Goal: Task Accomplishment & Management: Manage account settings

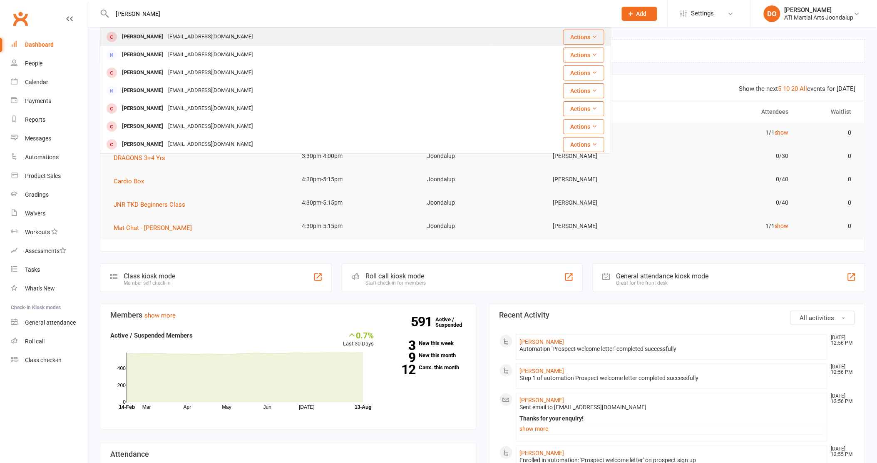
type input "gomez"
click at [142, 36] on div "Olivia Gomez" at bounding box center [142, 37] width 46 height 12
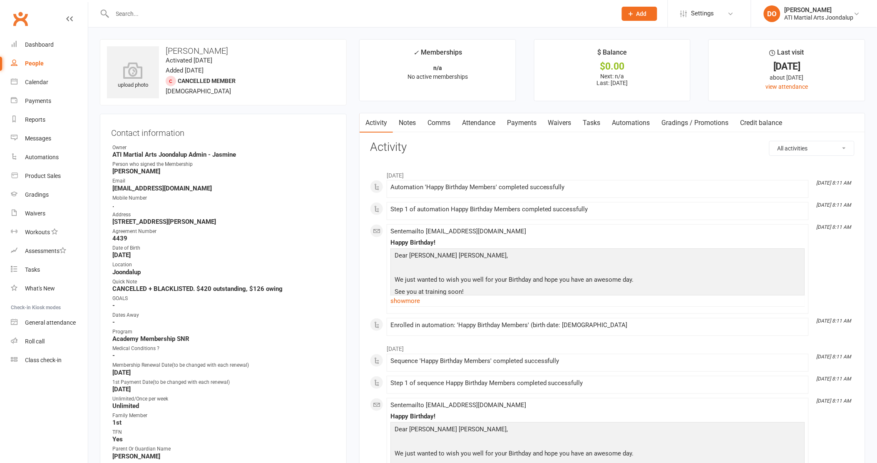
click at [408, 124] on link "Notes" at bounding box center [407, 122] width 29 height 19
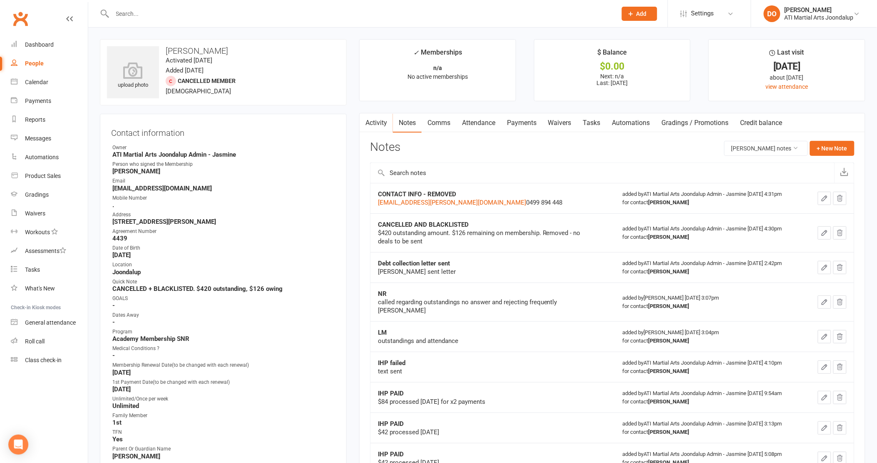
click at [407, 122] on link "Notes" at bounding box center [407, 122] width 29 height 19
click at [380, 122] on link "Activity" at bounding box center [376, 122] width 33 height 19
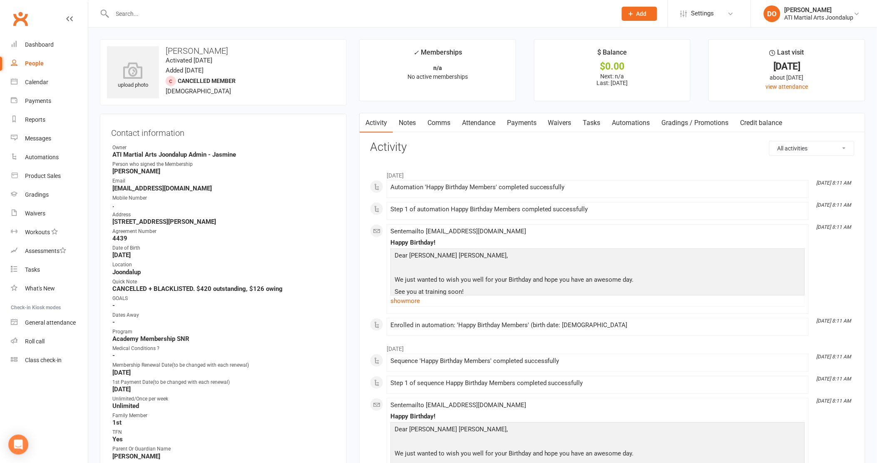
click at [406, 121] on link "Notes" at bounding box center [407, 122] width 29 height 19
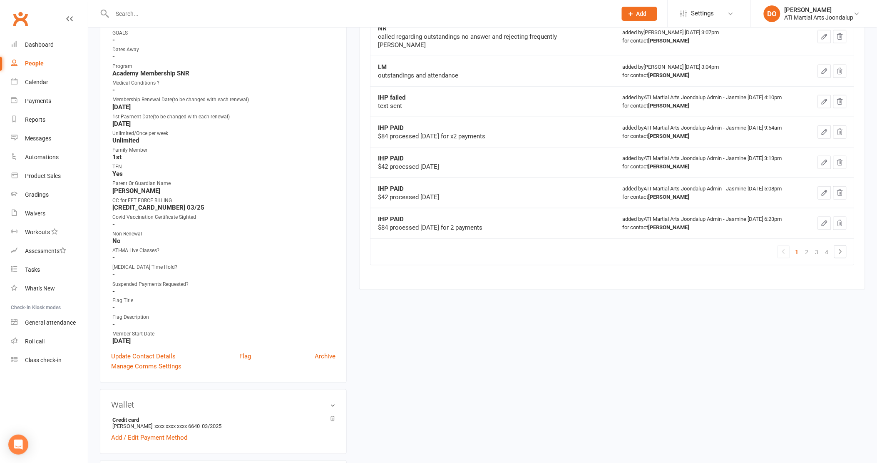
scroll to position [277, 0]
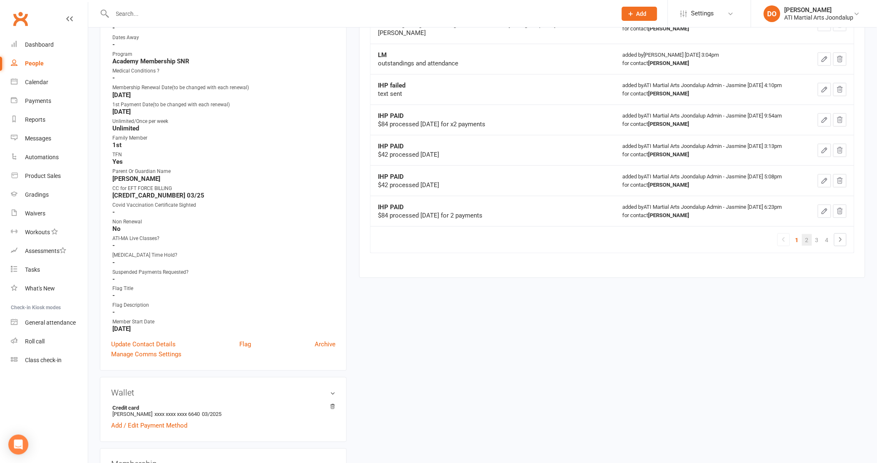
click at [808, 234] on link "2" at bounding box center [807, 240] width 10 height 12
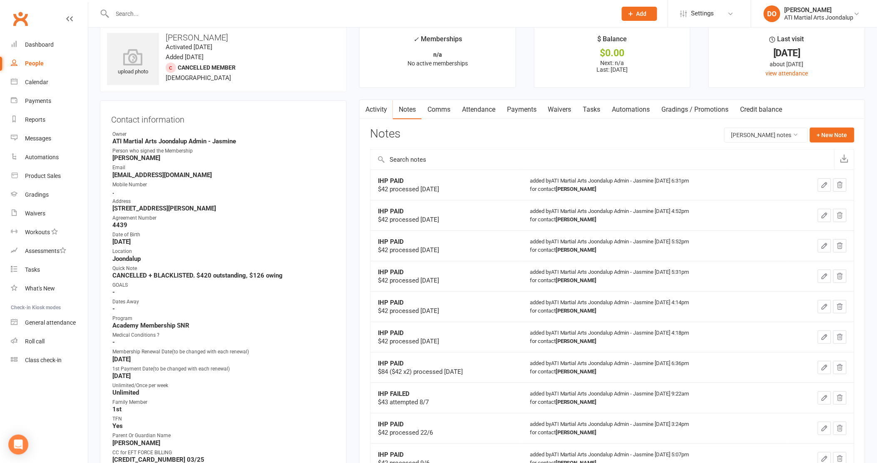
scroll to position [0, 0]
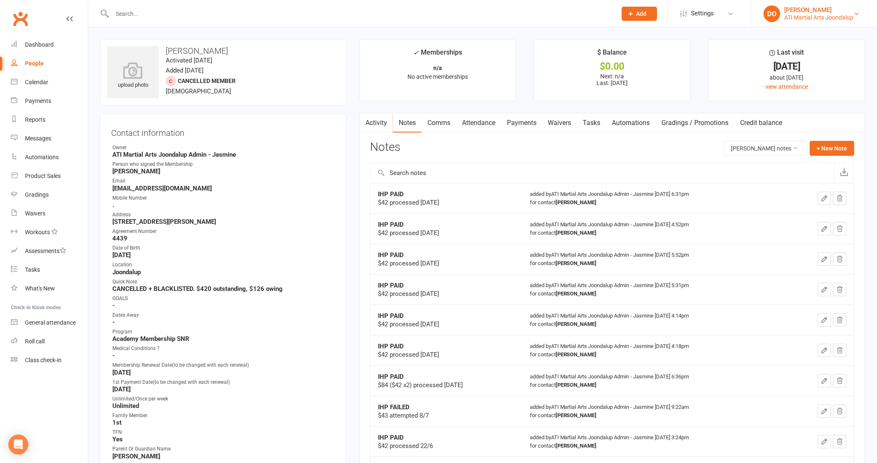
click at [796, 11] on div "Dawn O'Brien" at bounding box center [819, 9] width 69 height 7
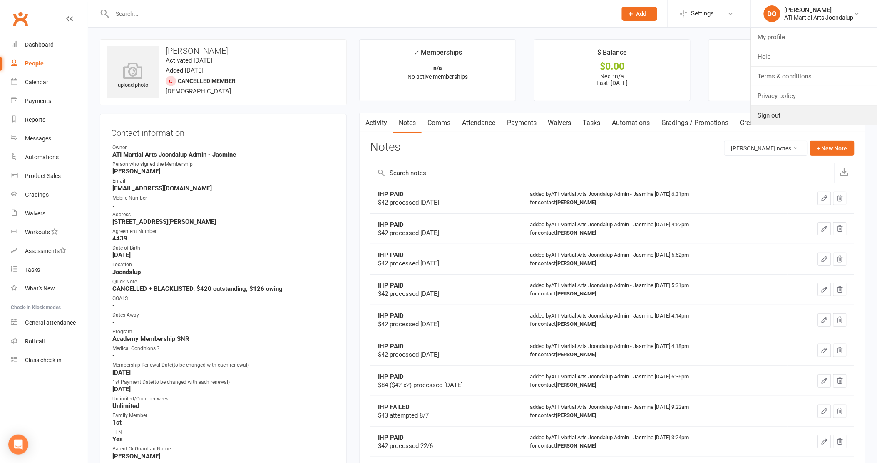
click at [775, 121] on link "Sign out" at bounding box center [814, 115] width 126 height 19
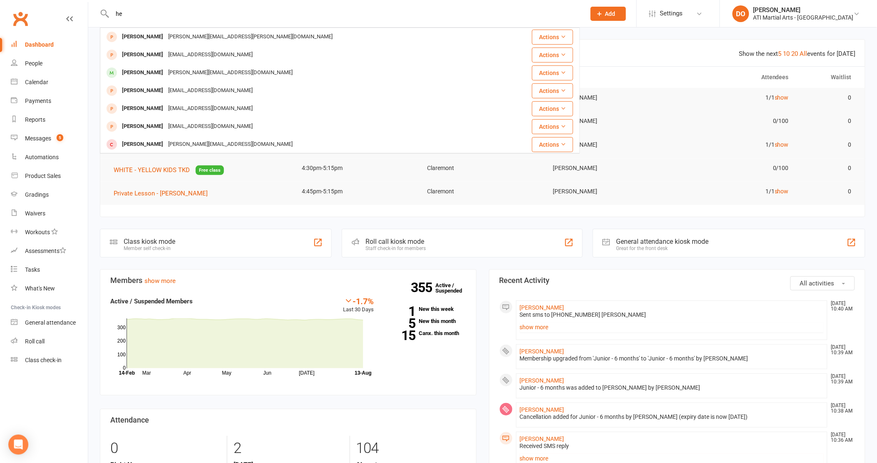
type input "h"
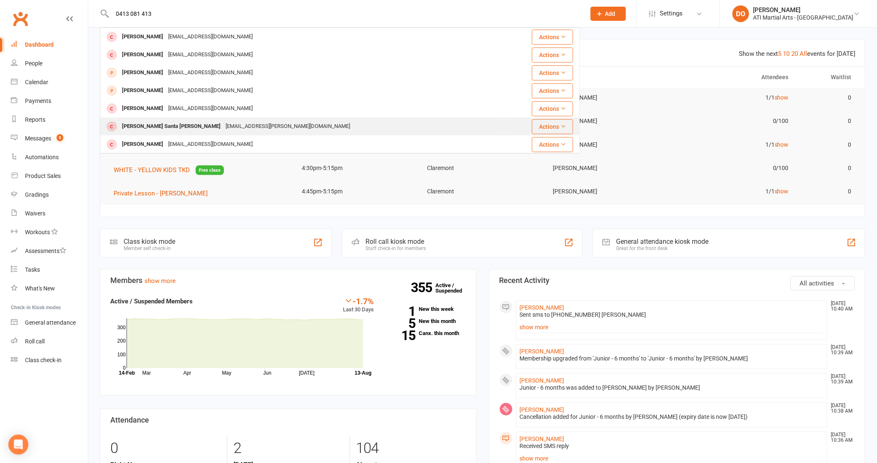
type input "0413 081 413"
click at [172, 125] on div "Samuel Santa Maria" at bounding box center [171, 126] width 104 height 12
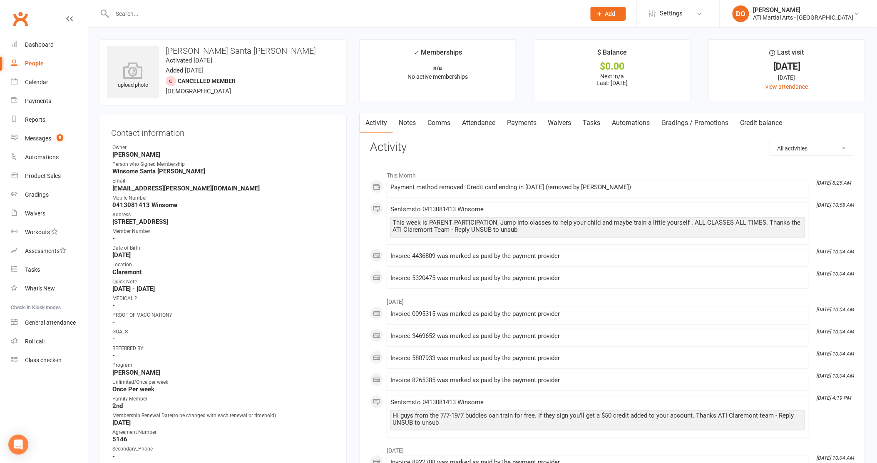
click at [410, 121] on link "Notes" at bounding box center [407, 122] width 29 height 19
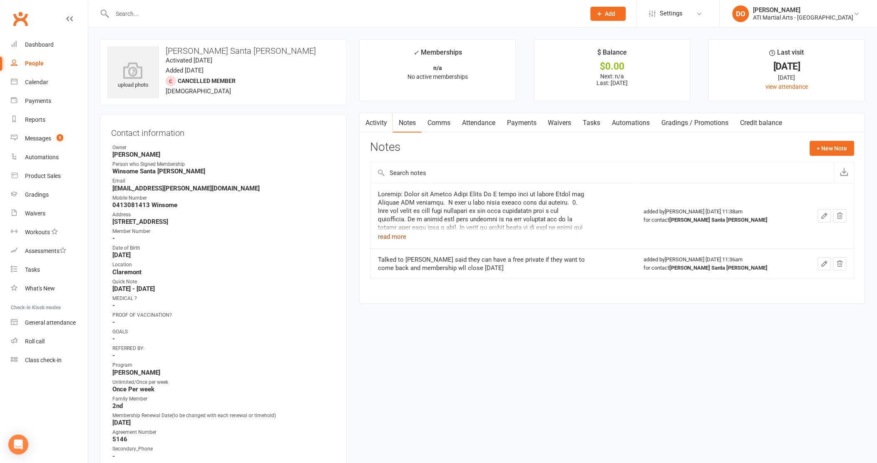
click at [397, 234] on button "read more" at bounding box center [392, 236] width 28 height 10
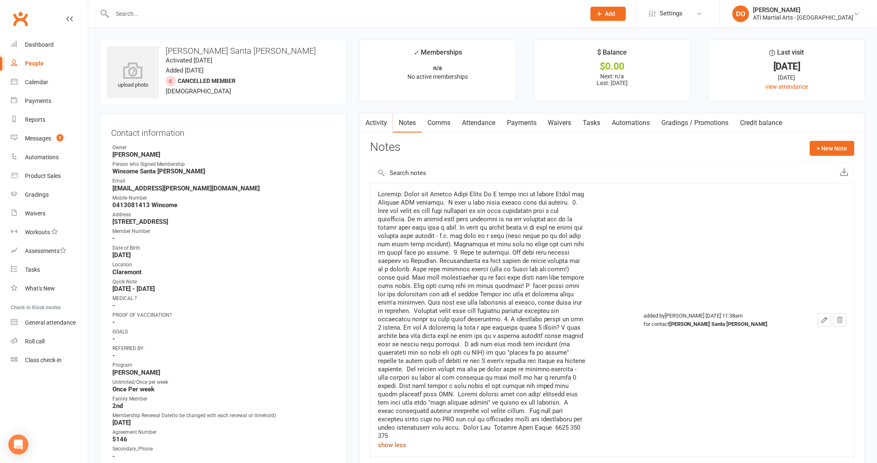
click at [522, 115] on link "Payments" at bounding box center [521, 122] width 41 height 19
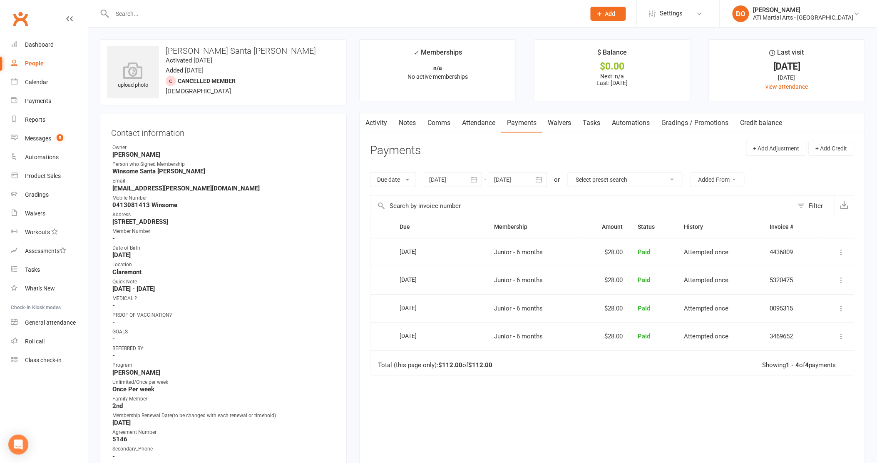
click at [540, 176] on icon "button" at bounding box center [539, 179] width 8 height 8
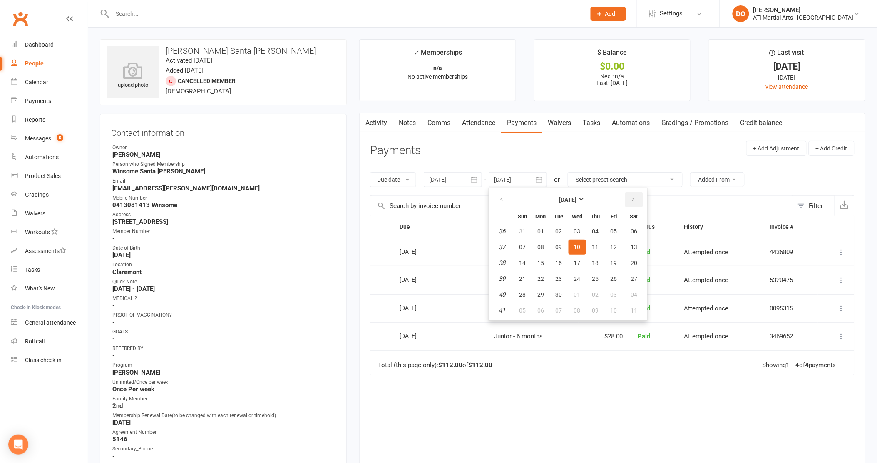
click at [627, 202] on button "button" at bounding box center [634, 199] width 18 height 15
click at [517, 419] on div "Due Contact Membership Amount Status History Invoice # Select this 06 Aug 2025 …" at bounding box center [612, 349] width 485 height 267
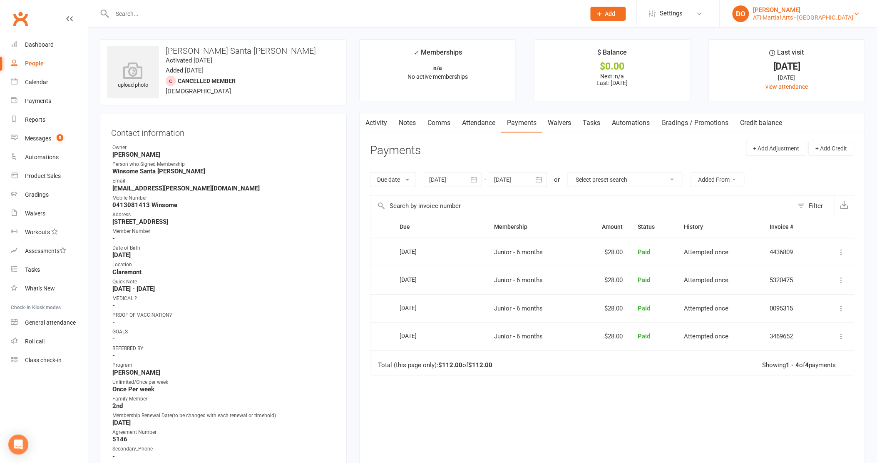
click at [780, 21] on link "DO Dawn OBrien ATI Martial Arts - Claremont" at bounding box center [799, 13] width 132 height 17
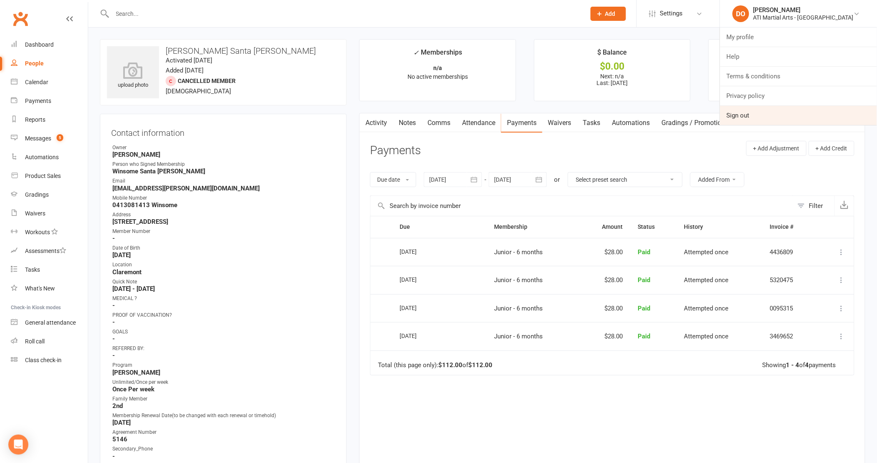
click at [772, 121] on link "Sign out" at bounding box center [798, 115] width 157 height 19
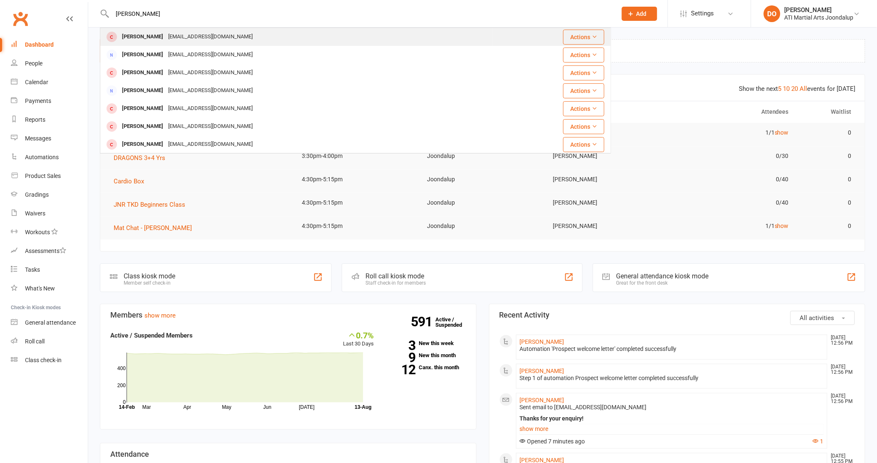
type input "gomez"
click at [134, 41] on div "[PERSON_NAME]" at bounding box center [142, 37] width 46 height 12
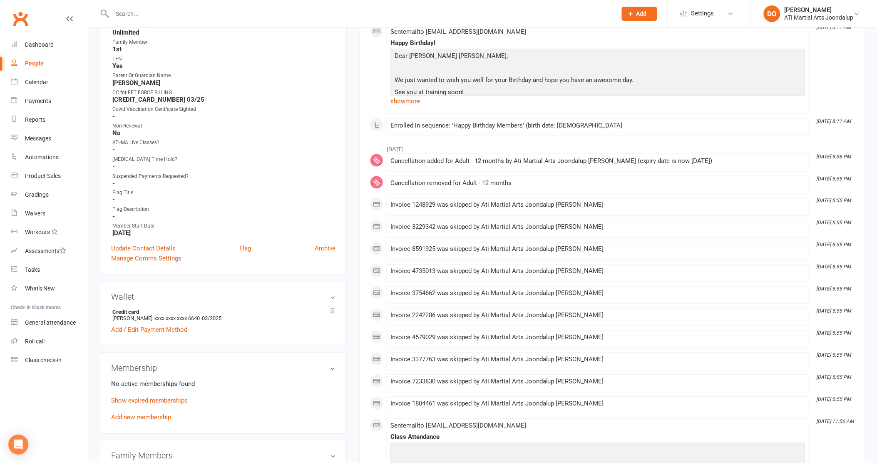
scroll to position [463, 0]
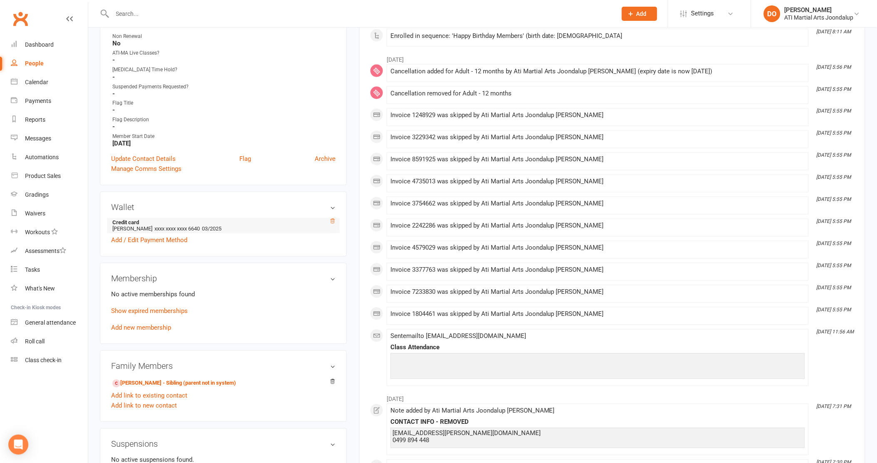
click at [333, 219] on icon at bounding box center [333, 221] width 4 height 5
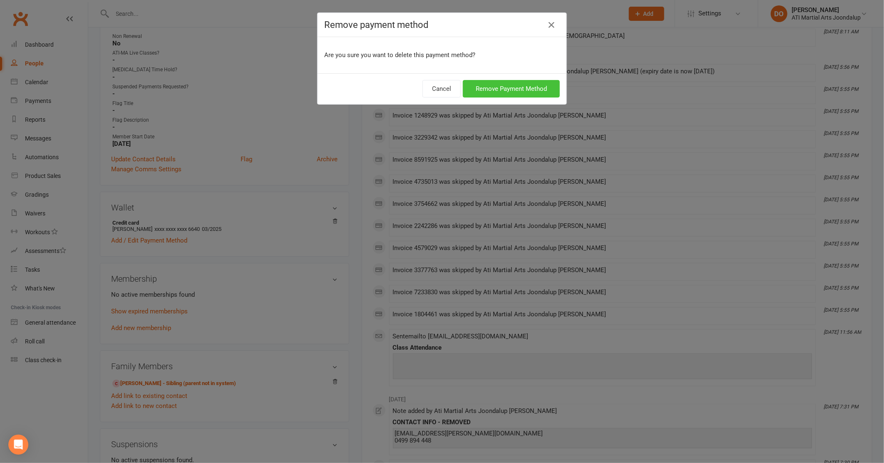
click at [519, 86] on button "Remove Payment Method" at bounding box center [511, 88] width 97 height 17
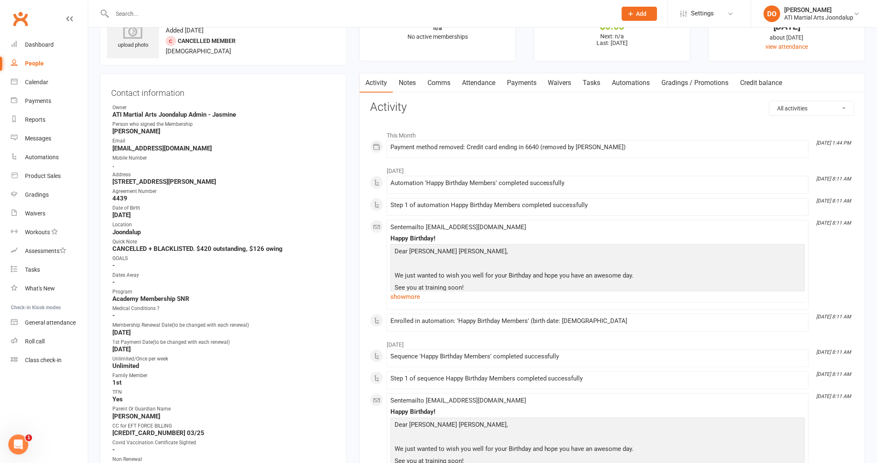
scroll to position [0, 0]
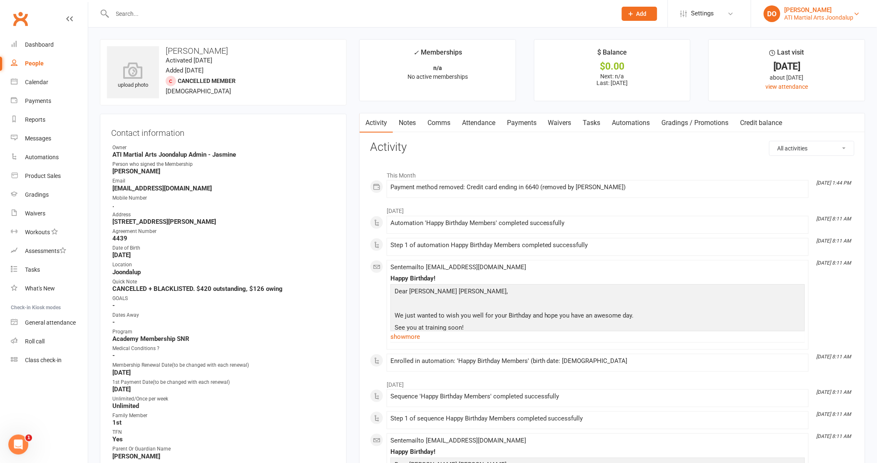
click at [831, 12] on div "Dawn O'Brien" at bounding box center [819, 9] width 69 height 7
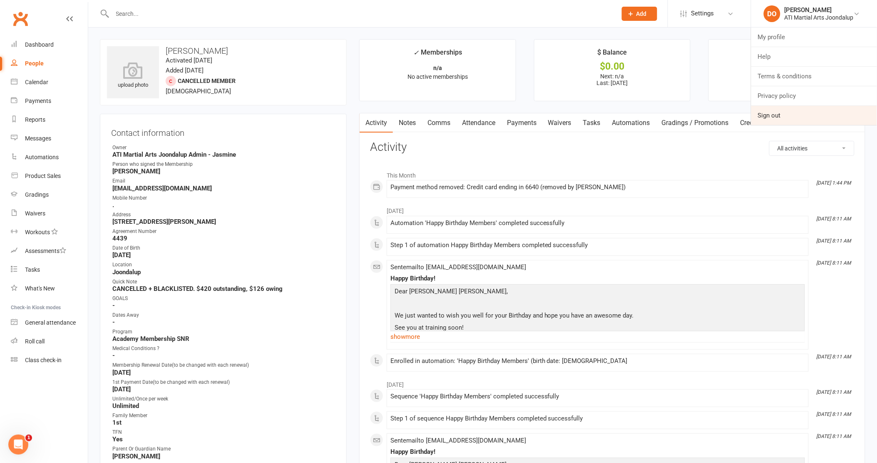
click at [775, 116] on link "Sign out" at bounding box center [814, 115] width 126 height 19
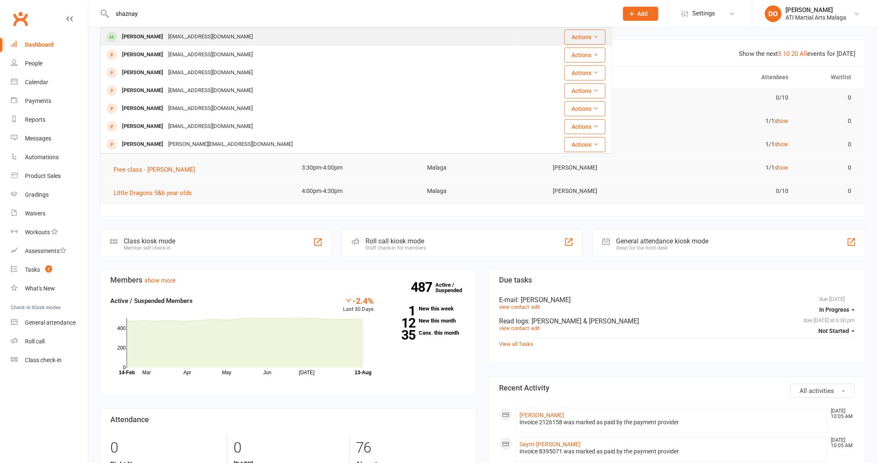
type input "shaznay"
click at [239, 40] on div "[EMAIL_ADDRESS][DOMAIN_NAME]" at bounding box center [211, 37] width 90 height 12
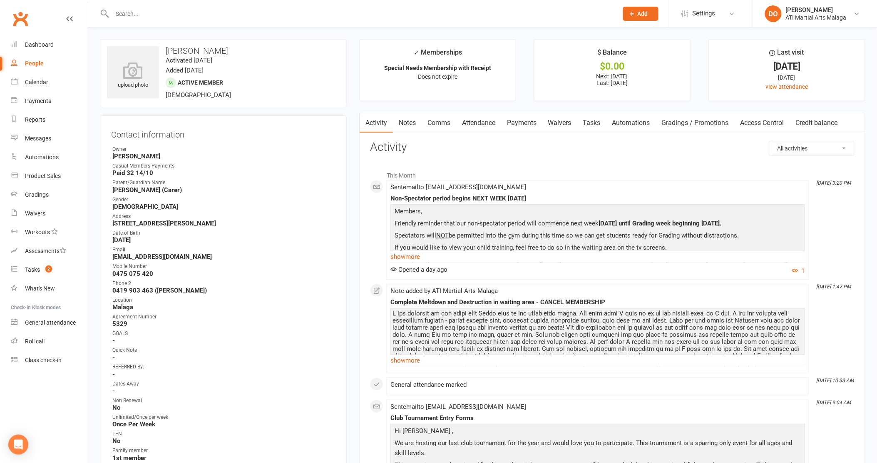
click at [413, 122] on link "Notes" at bounding box center [407, 122] width 29 height 19
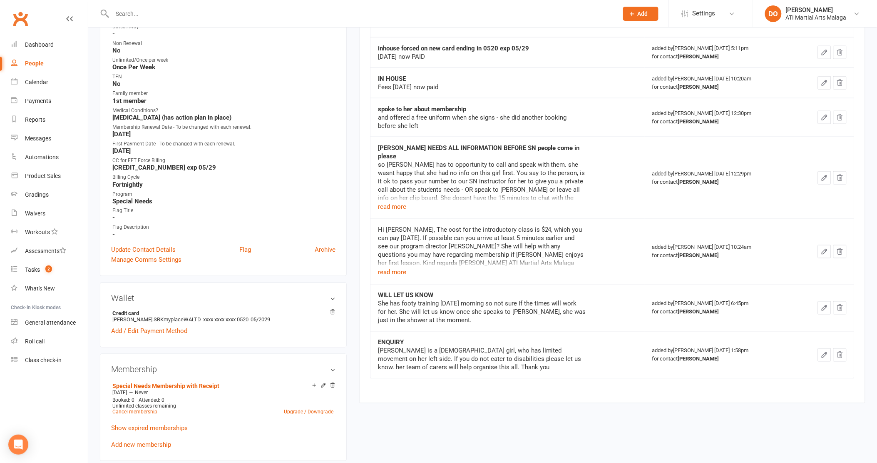
scroll to position [370, 0]
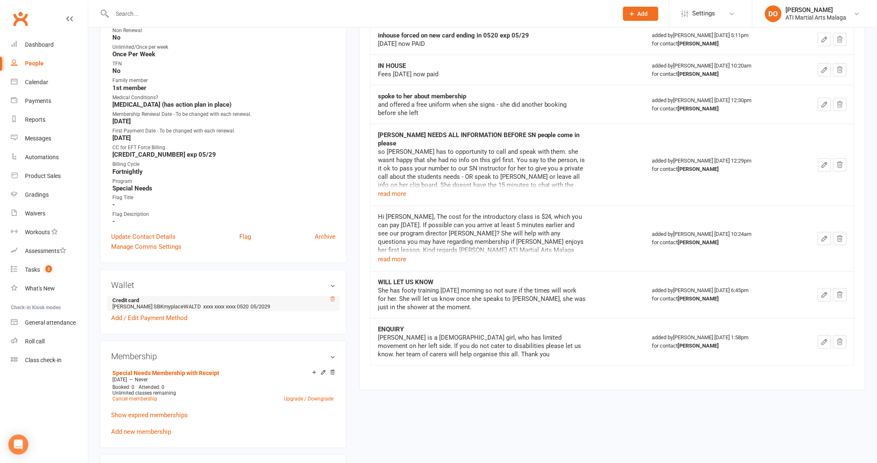
click at [333, 296] on icon at bounding box center [333, 299] width 6 height 6
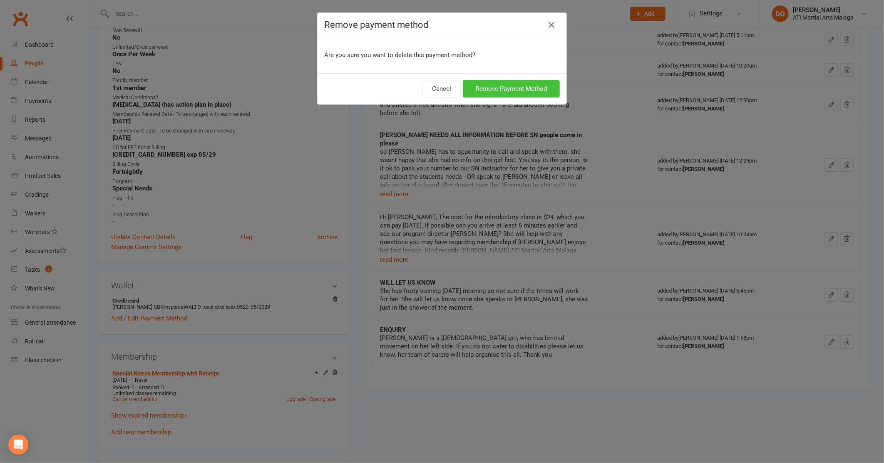
click at [481, 85] on button "Remove Payment Method" at bounding box center [511, 88] width 97 height 17
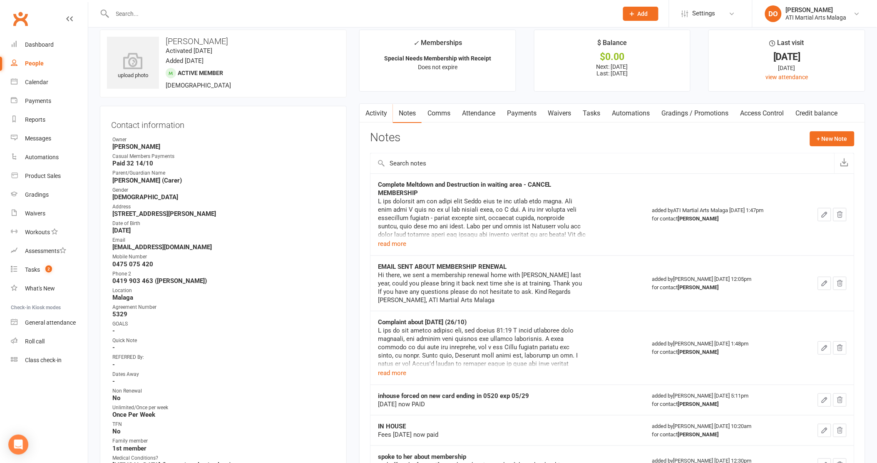
scroll to position [0, 0]
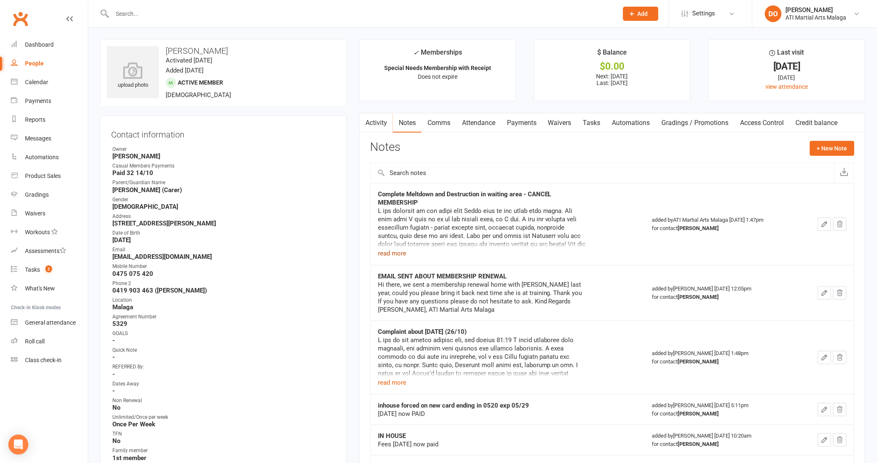
click at [393, 251] on button "read more" at bounding box center [392, 253] width 28 height 10
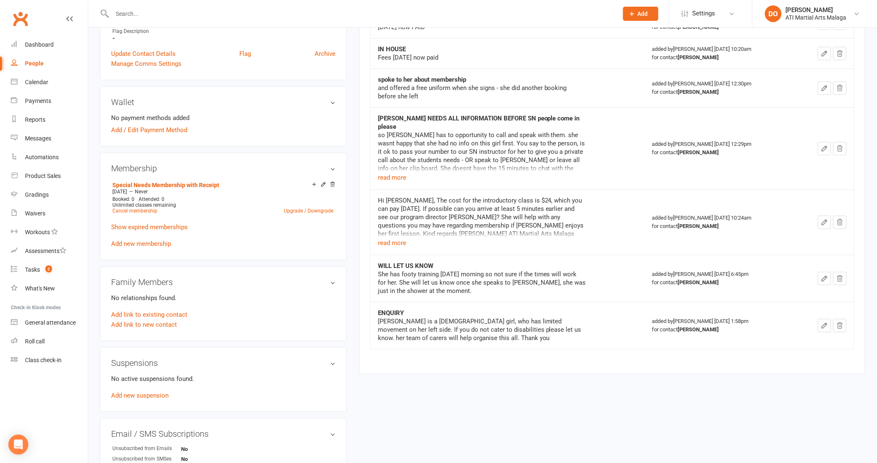
scroll to position [555, 0]
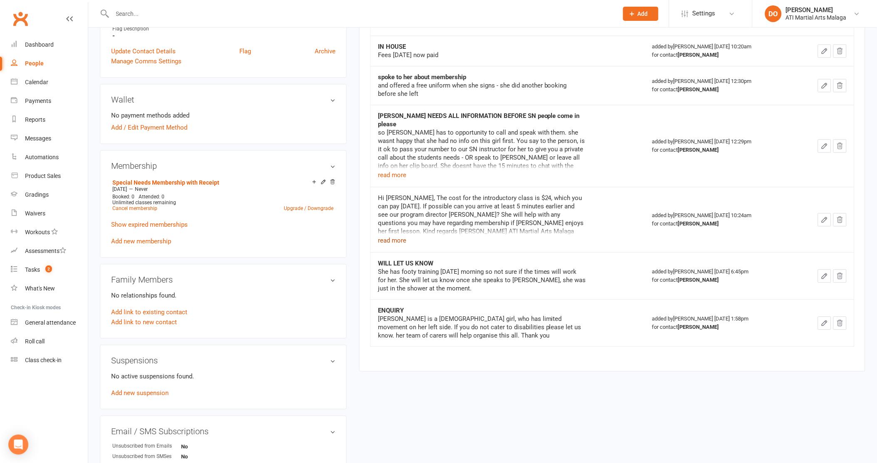
click at [392, 236] on button "read more" at bounding box center [392, 241] width 28 height 10
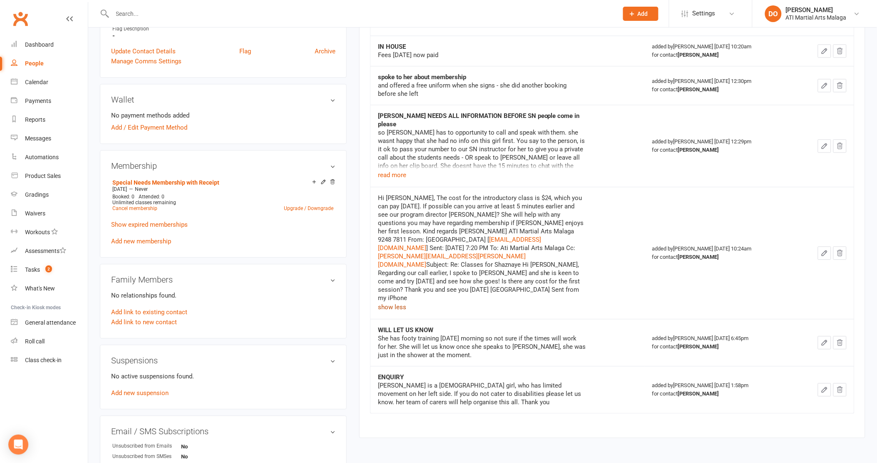
scroll to position [509, 0]
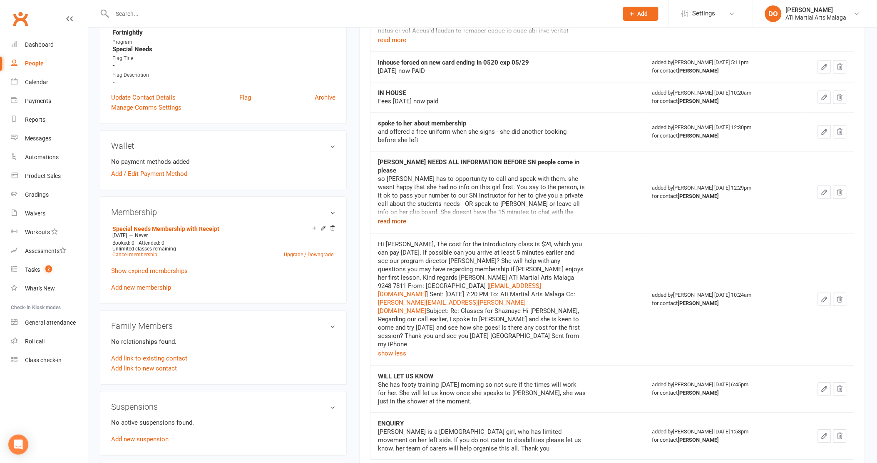
click at [388, 216] on button "read more" at bounding box center [392, 221] width 28 height 10
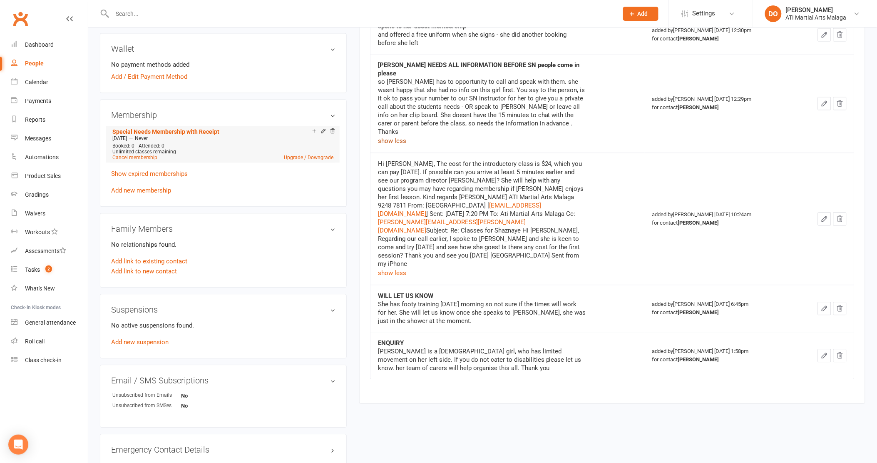
scroll to position [601, 0]
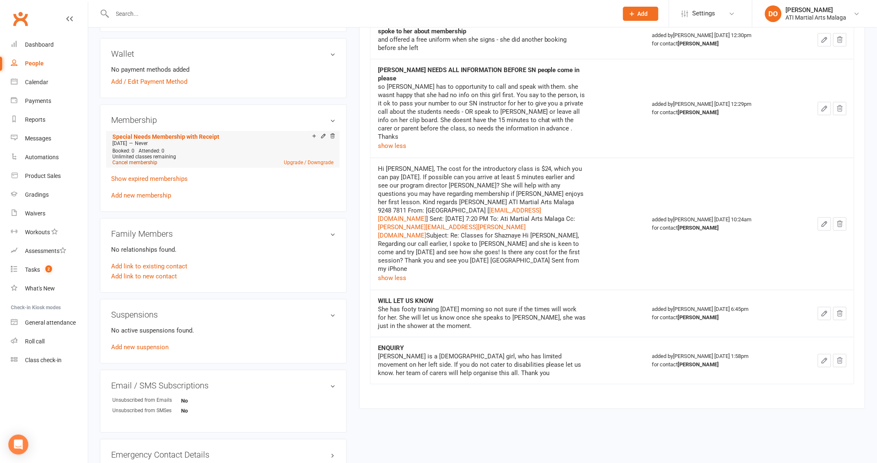
click at [142, 159] on link "Cancel membership" at bounding box center [134, 162] width 45 height 6
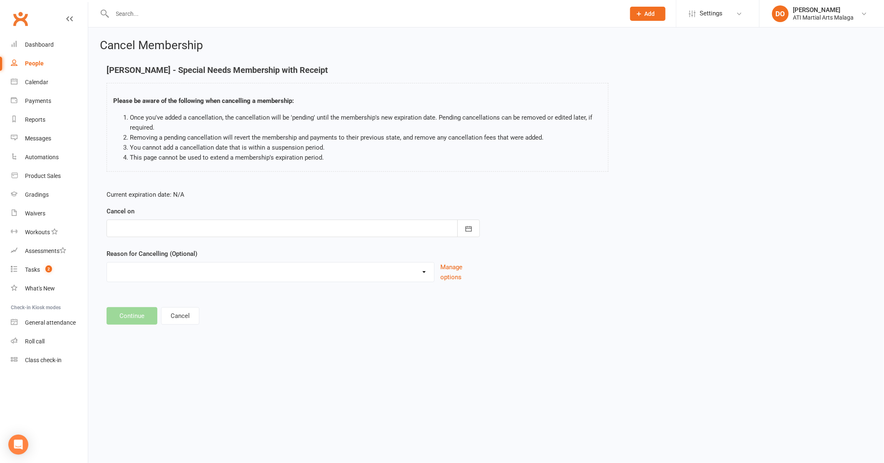
click at [313, 228] on div at bounding box center [293, 227] width 373 height 17
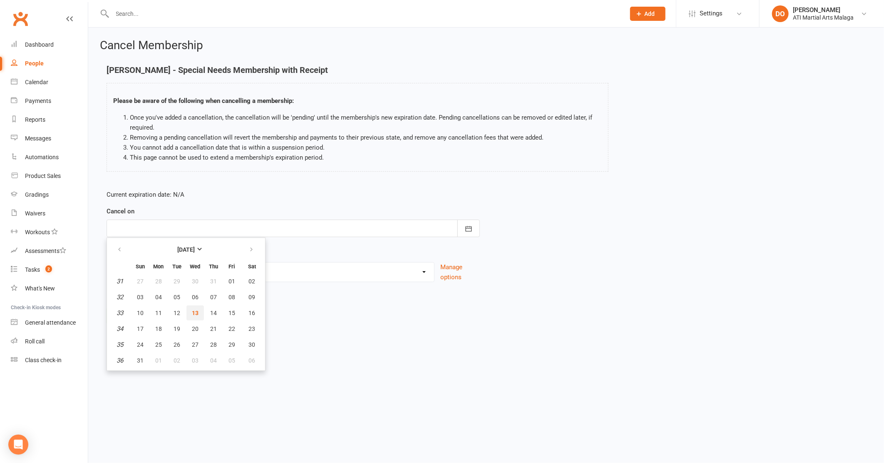
click at [193, 311] on span "13" at bounding box center [195, 312] width 7 height 7
type input "[DATE]"
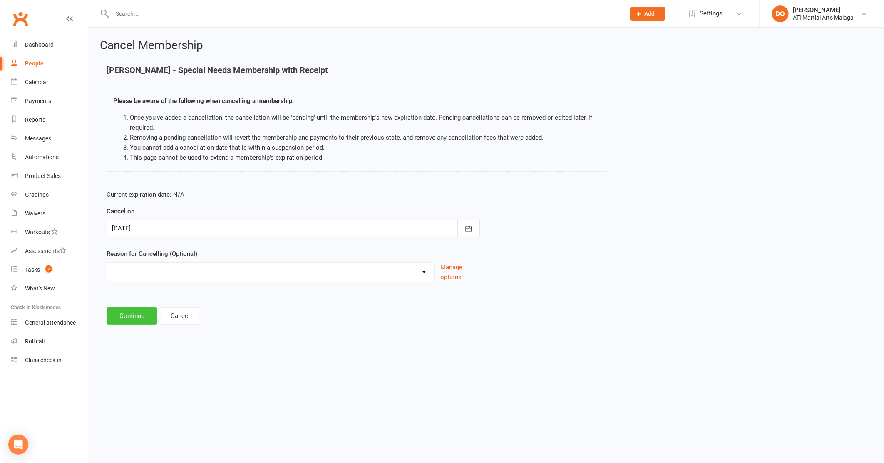
click at [147, 316] on button "Continue" at bounding box center [132, 315] width 51 height 17
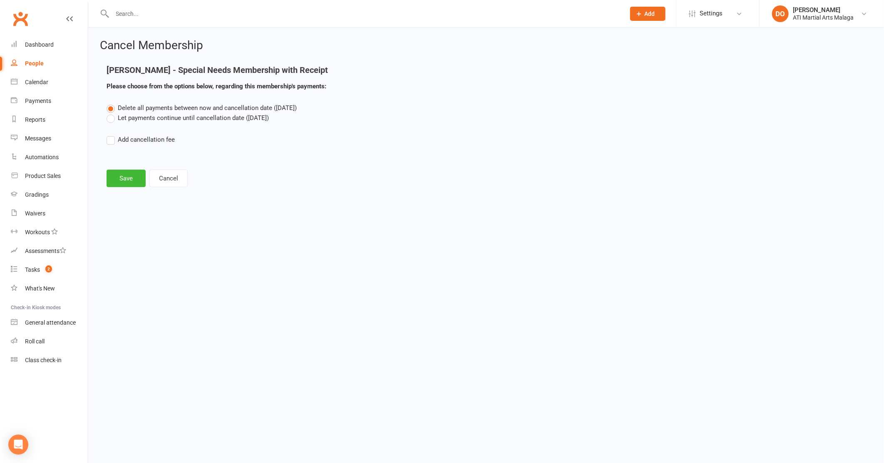
click at [110, 118] on label "Let payments continue until cancellation date ([DATE])" at bounding box center [188, 118] width 162 height 10
click at [110, 113] on input "Let payments continue until cancellation date ([DATE])" at bounding box center [109, 113] width 5 height 0
click at [124, 183] on button "Save" at bounding box center [126, 177] width 39 height 17
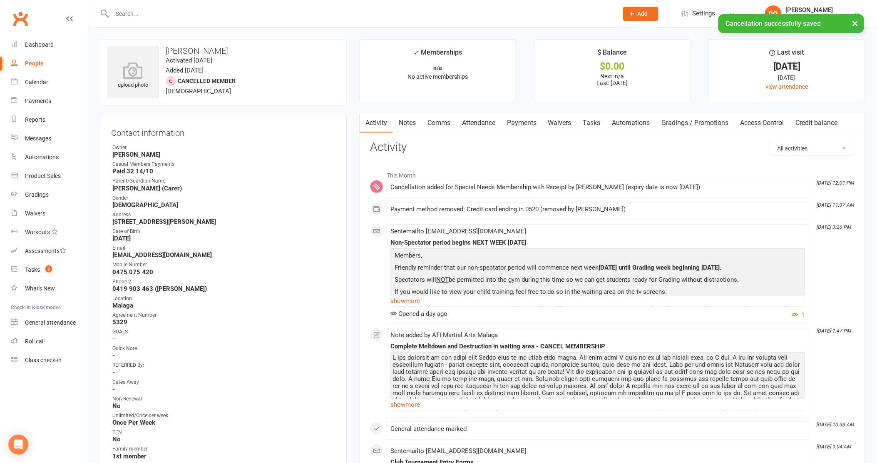
click at [409, 120] on link "Notes" at bounding box center [407, 122] width 29 height 19
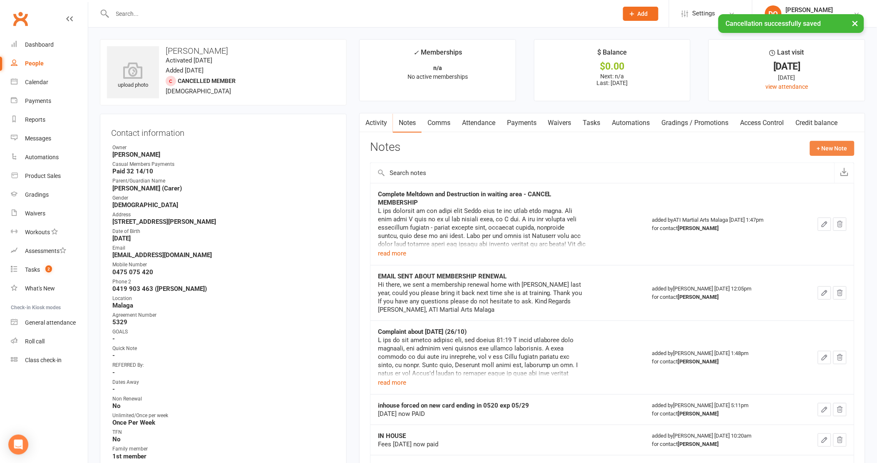
click at [844, 144] on button "+ New Note" at bounding box center [832, 148] width 45 height 15
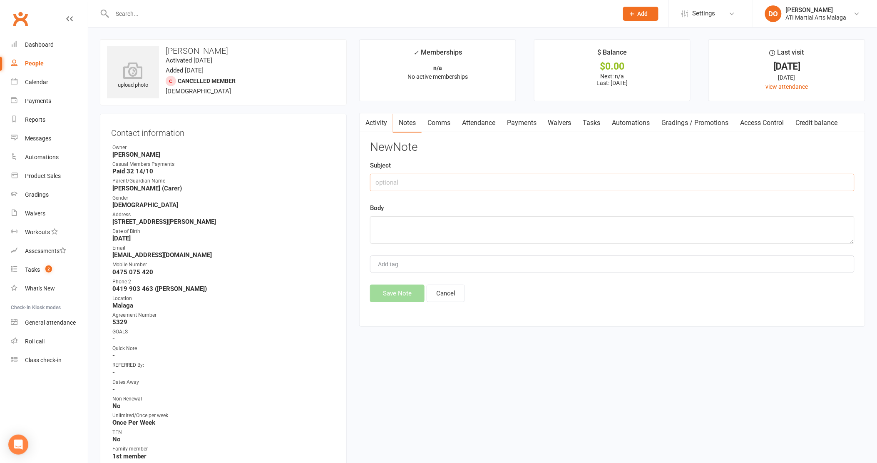
click at [389, 181] on input "text" at bounding box center [612, 182] width 485 height 17
type input "CAN NO LONGER SERVICE - DUE TO DAMAGE AND FEAR CREATED IN THE WAITING AREA [DAT…"
click at [446, 239] on textarea at bounding box center [612, 229] width 485 height 27
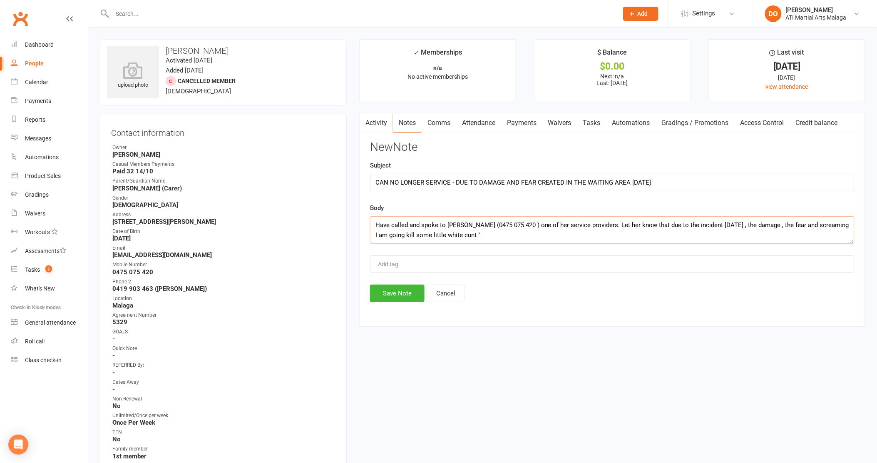
click at [831, 223] on textarea "Have called and spoke to [PERSON_NAME] (0475 075 420 ) one of her service provi…" at bounding box center [612, 229] width 485 height 27
click at [484, 238] on textarea "Have called and spoke to [PERSON_NAME] (0475 075 420 ) one of her service provi…" at bounding box center [612, 229] width 485 height 27
click at [481, 235] on textarea "Have called and spoke to [PERSON_NAME] (0475 075 420 ) one of her service provi…" at bounding box center [612, 229] width 485 height 27
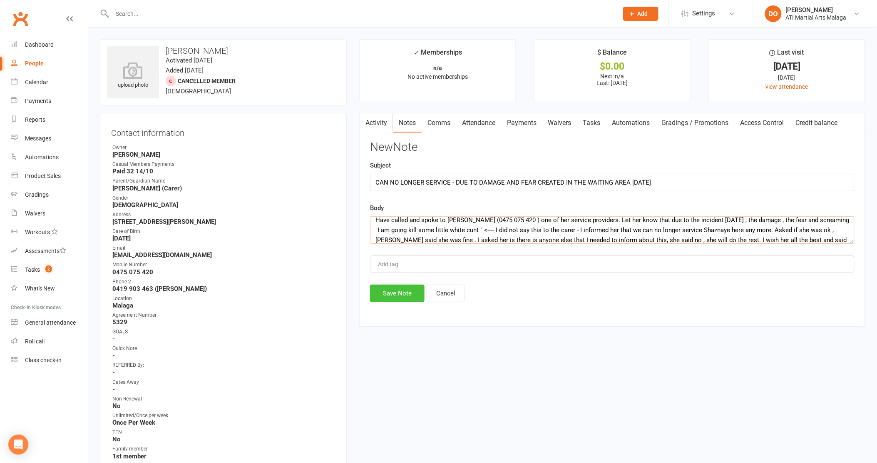
type textarea "Have called and spoke to [PERSON_NAME] (0475 075 420 ) one of her service provi…"
click at [415, 296] on button "Save Note" at bounding box center [397, 292] width 55 height 17
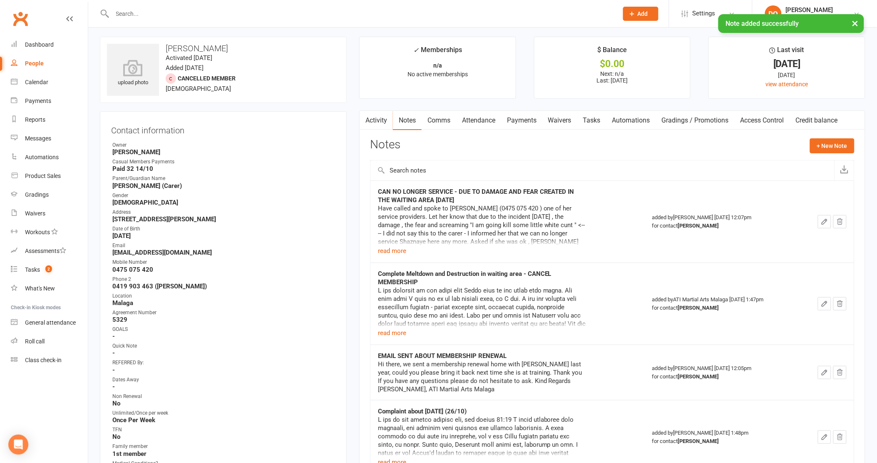
scroll to position [0, 0]
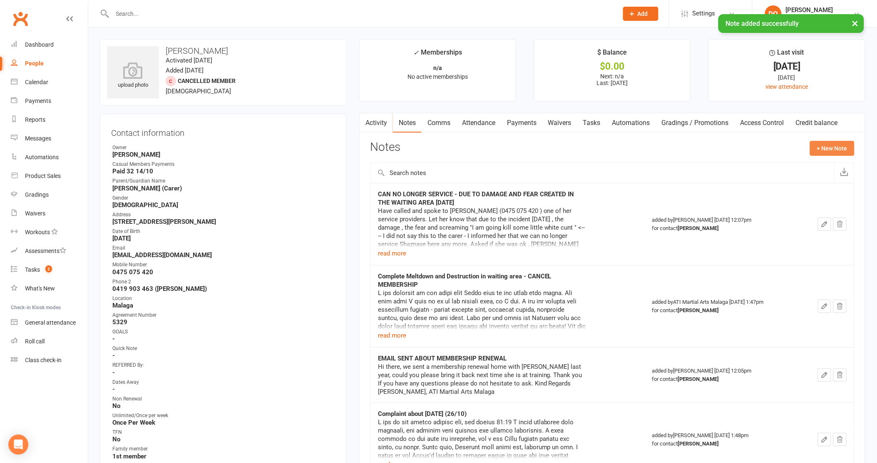
click at [840, 148] on button "+ New Note" at bounding box center [832, 148] width 45 height 15
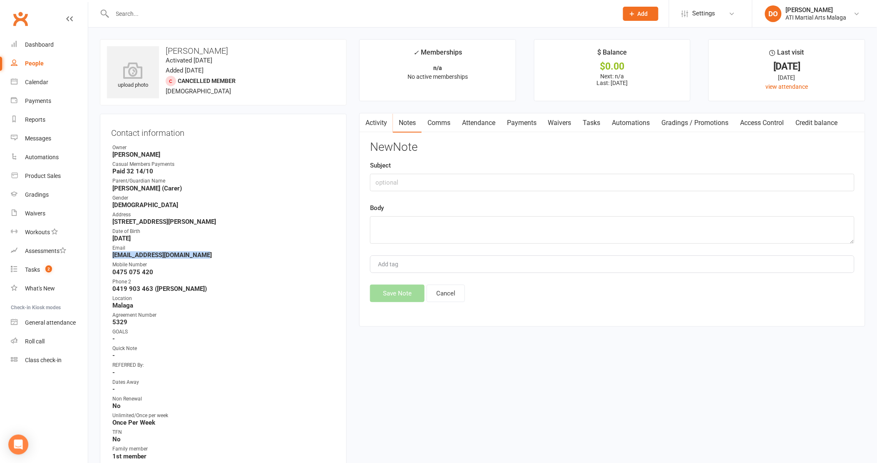
drag, startPoint x: 207, startPoint y: 255, endPoint x: 110, endPoint y: 257, distance: 97.0
click at [110, 257] on div "Contact information Owner [PERSON_NAME] Casual Members Payments Paid 32 14/10 P…" at bounding box center [223, 373] width 247 height 518
drag, startPoint x: 110, startPoint y: 257, endPoint x: 149, endPoint y: 256, distance: 38.8
copy strong "[EMAIL_ADDRESS][DOMAIN_NAME]"
click at [409, 227] on textarea at bounding box center [612, 229] width 485 height 27
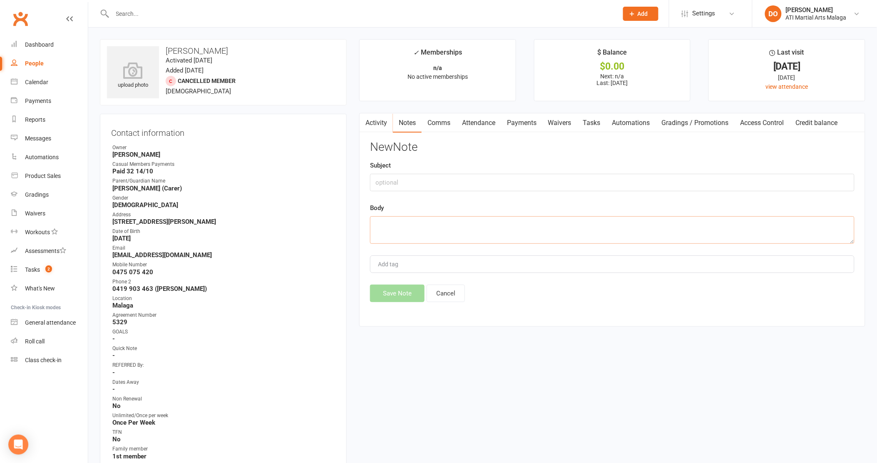
paste textarea "[EMAIL_ADDRESS][DOMAIN_NAME]"
drag, startPoint x: 161, startPoint y: 270, endPoint x: 109, endPoint y: 273, distance: 51.7
click at [109, 273] on div "Contact information Owner [PERSON_NAME] Casual Members Payments Paid 32 14/10 P…" at bounding box center [223, 373] width 247 height 518
drag, startPoint x: 109, startPoint y: 273, endPoint x: 125, endPoint y: 273, distance: 15.8
copy strong "0475 075 420"
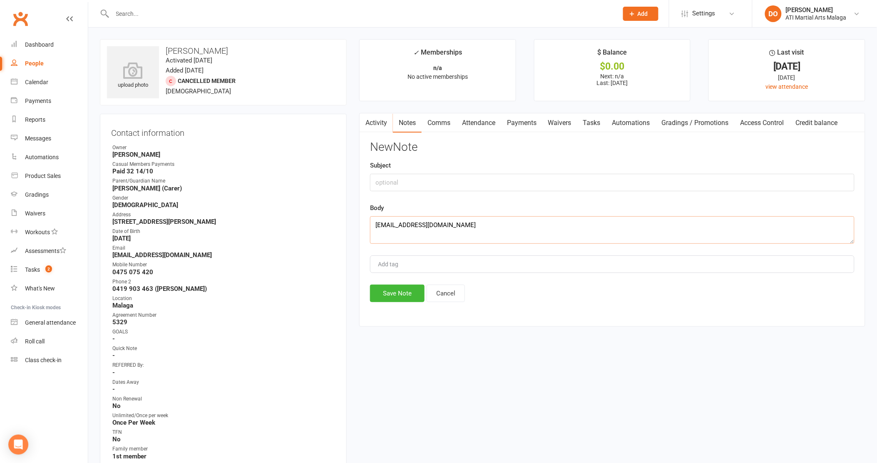
click at [518, 221] on textarea "[EMAIL_ADDRESS][DOMAIN_NAME]" at bounding box center [612, 229] width 485 height 27
paste textarea "0475 075 420"
drag, startPoint x: 199, startPoint y: 289, endPoint x: 111, endPoint y: 288, distance: 87.9
click at [111, 288] on li "Phone [PHONE_NUMBER] ([PERSON_NAME])" at bounding box center [223, 285] width 224 height 15
drag, startPoint x: 111, startPoint y: 288, endPoint x: 124, endPoint y: 287, distance: 12.5
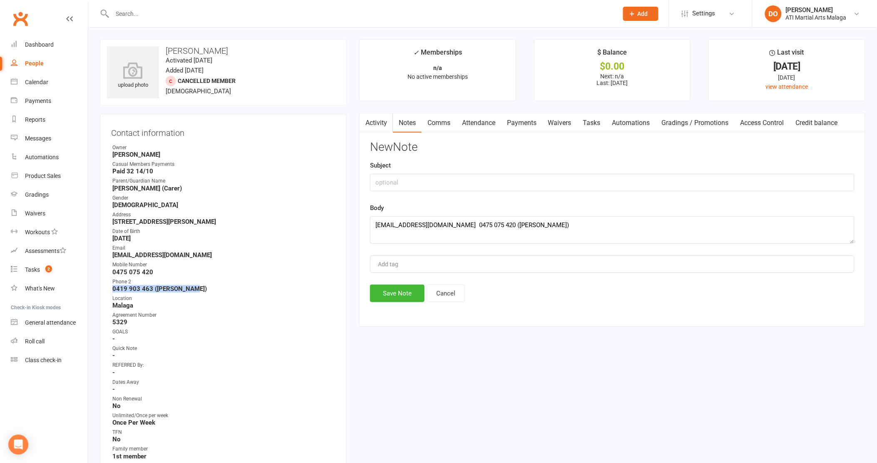
copy strong "0419 903 463 ([PERSON_NAME])"
click at [590, 231] on textarea "[EMAIL_ADDRESS][DOMAIN_NAME] 0475 075 420 ([PERSON_NAME])" at bounding box center [612, 229] width 485 height 27
paste textarea "0419 903 463 ([PERSON_NAME])"
type textarea "[EMAIL_ADDRESS][DOMAIN_NAME] 0475 075 420 ([PERSON_NAME]) 0419 903 463 ([PERSON…"
click at [426, 182] on input "text" at bounding box center [612, 182] width 485 height 17
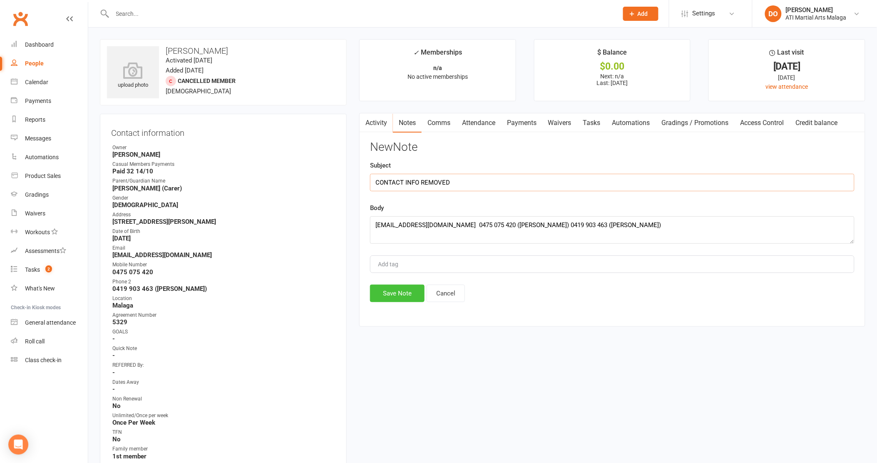
type input "CONTACT INFO REMOVED"
click at [409, 293] on button "Save Note" at bounding box center [397, 292] width 55 height 17
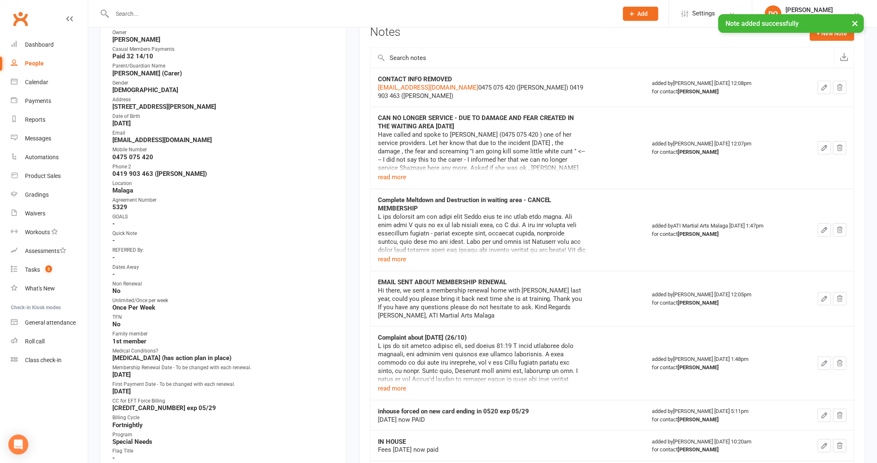
scroll to position [277, 0]
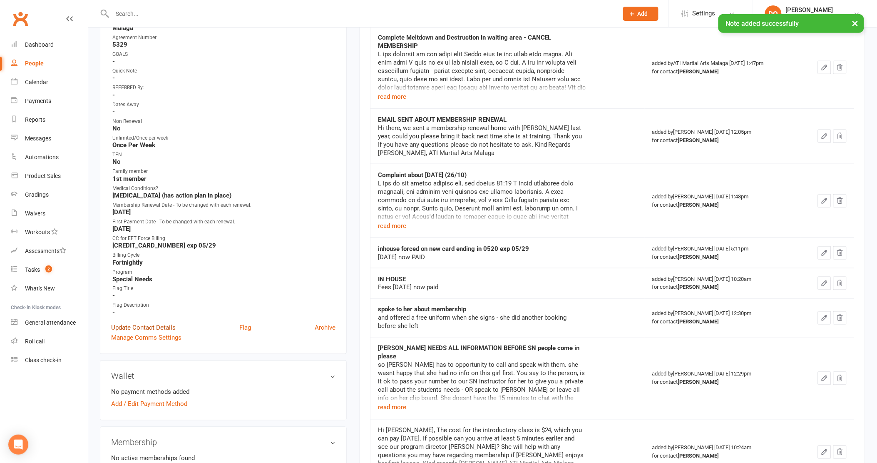
click at [151, 324] on link "Update Contact Details" at bounding box center [143, 328] width 65 height 10
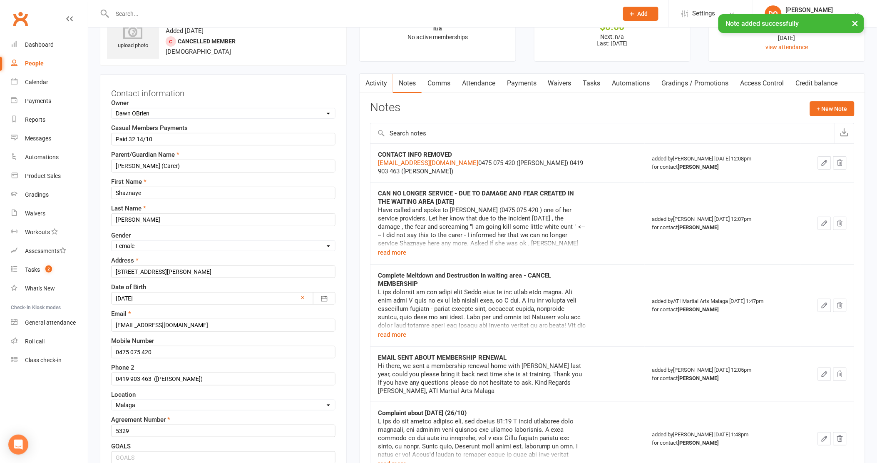
scroll to position [39, 0]
drag, startPoint x: 210, startPoint y: 331, endPoint x: 87, endPoint y: 331, distance: 123.2
type input "[EMAIL_ADDRESS][DOMAIN_NAME]"
drag, startPoint x: 160, startPoint y: 352, endPoint x: 53, endPoint y: 351, distance: 107.0
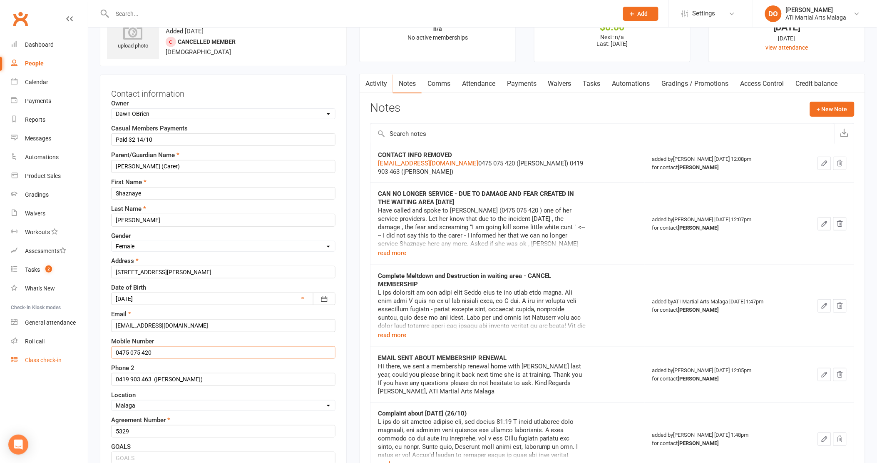
drag, startPoint x: 201, startPoint y: 381, endPoint x: 53, endPoint y: 381, distance: 148.2
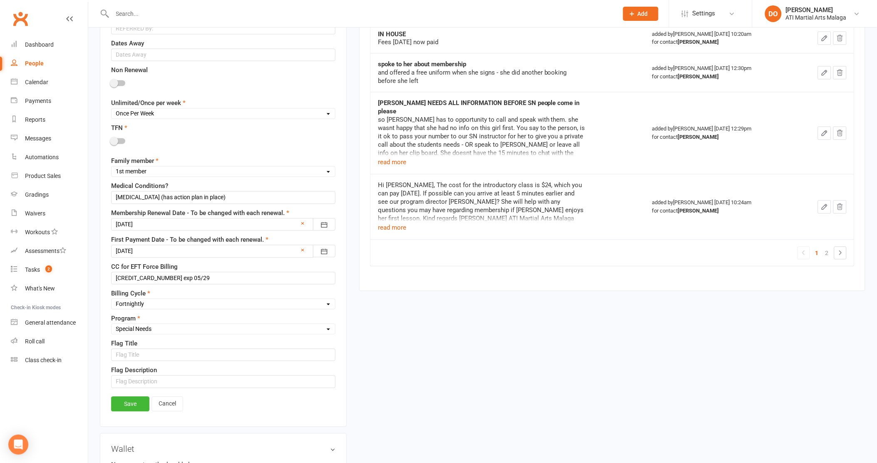
scroll to position [548, 0]
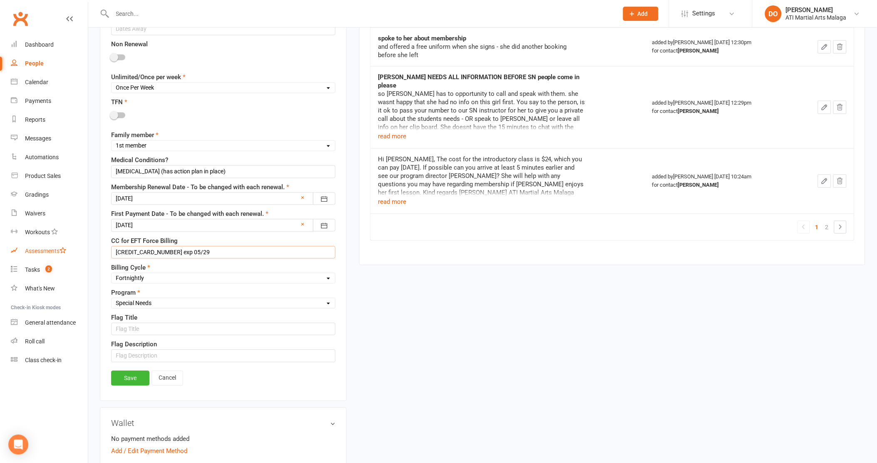
drag, startPoint x: 217, startPoint y: 255, endPoint x: 57, endPoint y: 255, distance: 160.7
click at [57, 255] on ui-view "Prospect Member Non-attending contact Class / event Appointment Grading event T…" at bounding box center [438, 214] width 877 height 1520
click at [139, 380] on link "Save" at bounding box center [130, 378] width 38 height 15
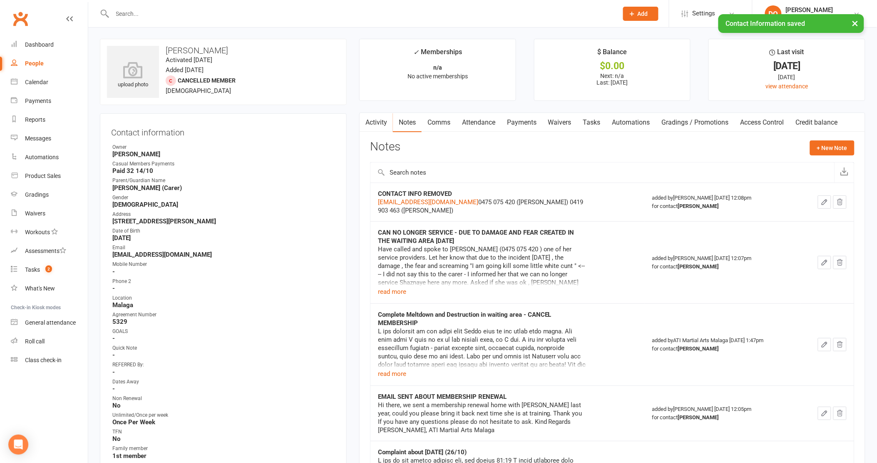
scroll to position [0, 0]
click at [314, 13] on input "text" at bounding box center [361, 14] width 503 height 12
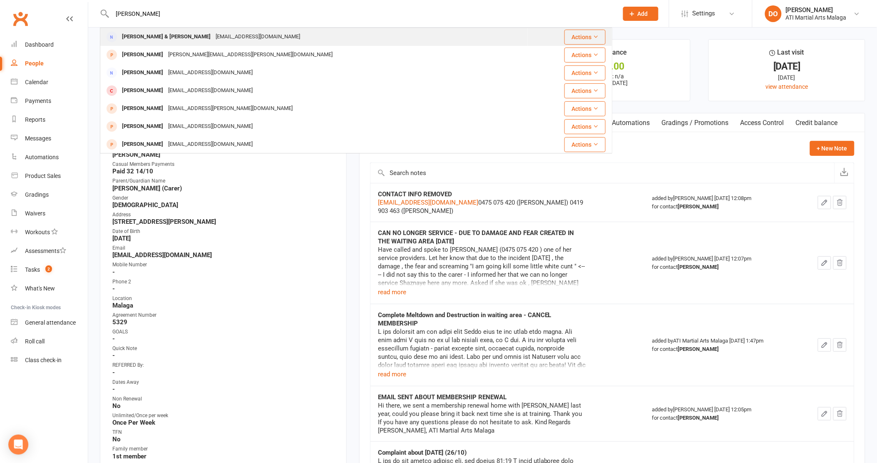
type input "[PERSON_NAME]"
click at [176, 36] on div "[PERSON_NAME] & [PERSON_NAME]" at bounding box center [166, 37] width 94 height 12
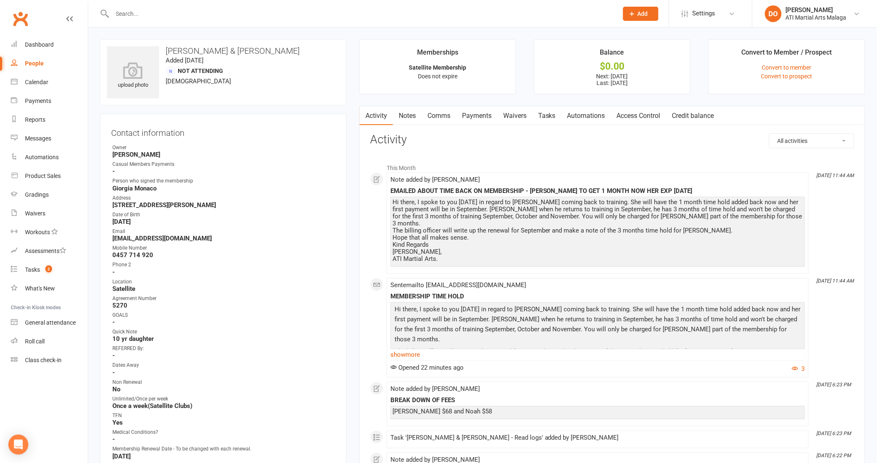
drag, startPoint x: 489, startPoint y: 114, endPoint x: 541, endPoint y: 136, distance: 56.5
click at [489, 114] on link "Payments" at bounding box center [476, 115] width 41 height 19
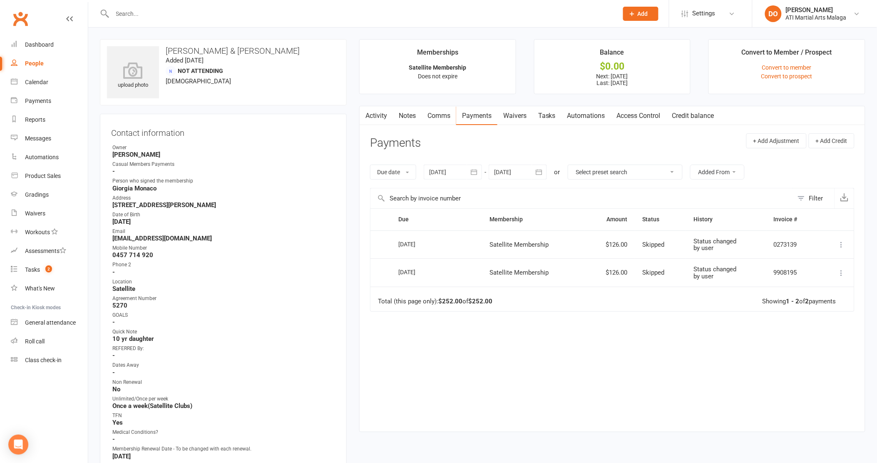
click at [211, 10] on input "text" at bounding box center [361, 14] width 503 height 12
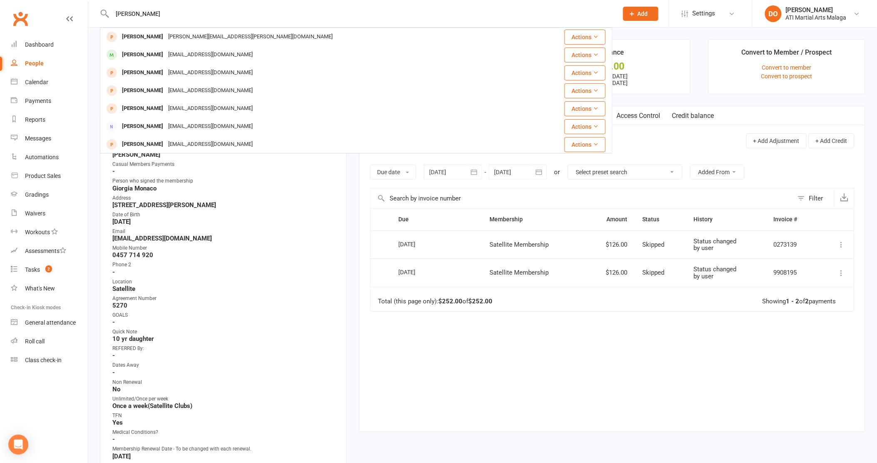
type input "[PERSON_NAME]"
click at [166, 57] on div "[PERSON_NAME]" at bounding box center [142, 55] width 46 height 12
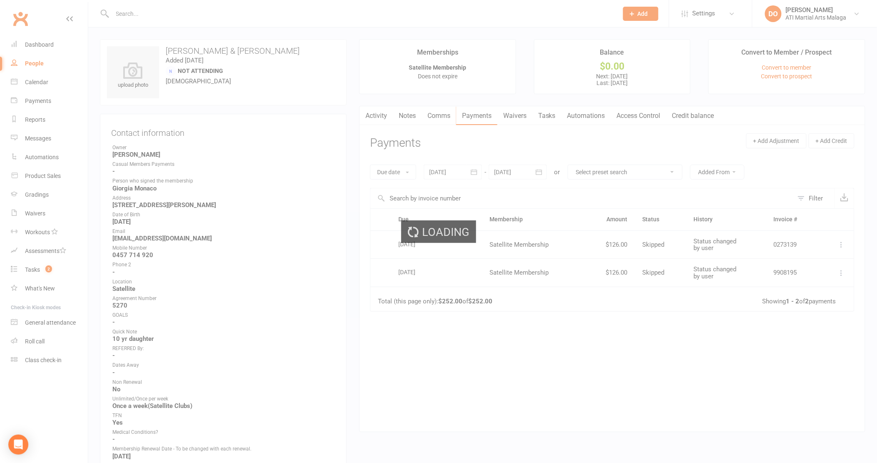
click at [138, 55] on div "Loading" at bounding box center [438, 231] width 877 height 463
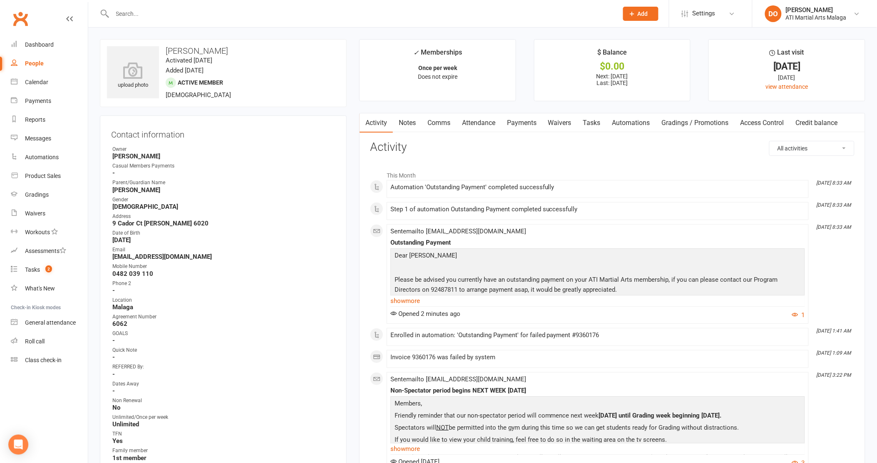
click at [404, 125] on link "Notes" at bounding box center [407, 122] width 29 height 19
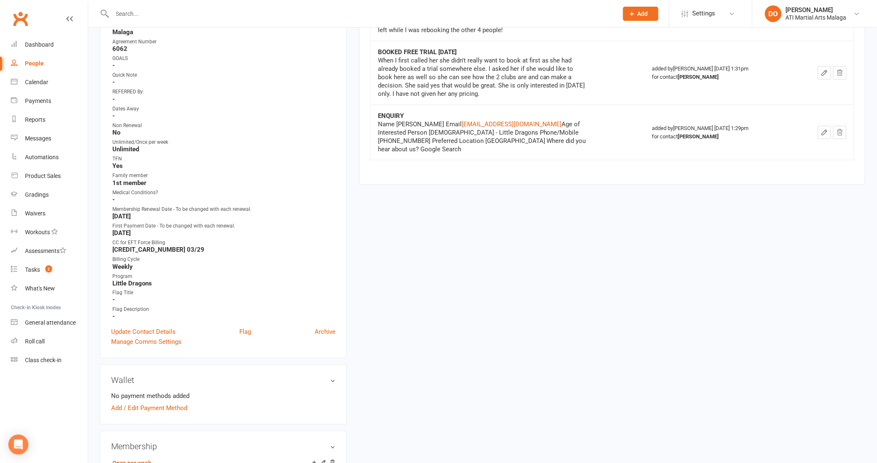
scroll to position [139, 0]
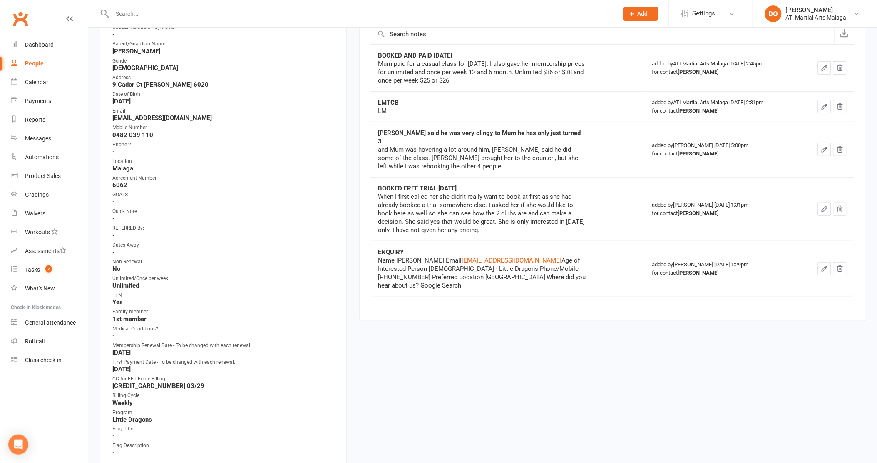
drag, startPoint x: 159, startPoint y: 51, endPoint x: 110, endPoint y: 51, distance: 49.1
click at [110, 51] on div "Contact information Owner [PERSON_NAME] Casual Members Payments - Parent/Guardi…" at bounding box center [223, 236] width 247 height 518
copy strong "[PERSON_NAME]"
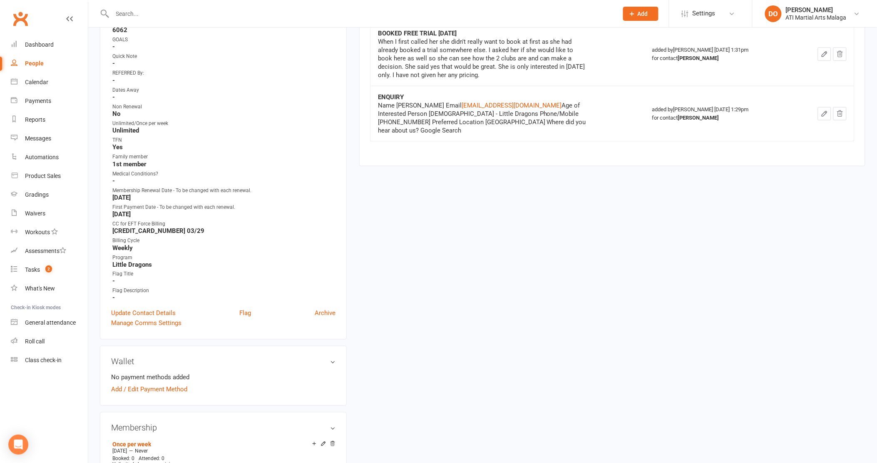
scroll to position [323, 0]
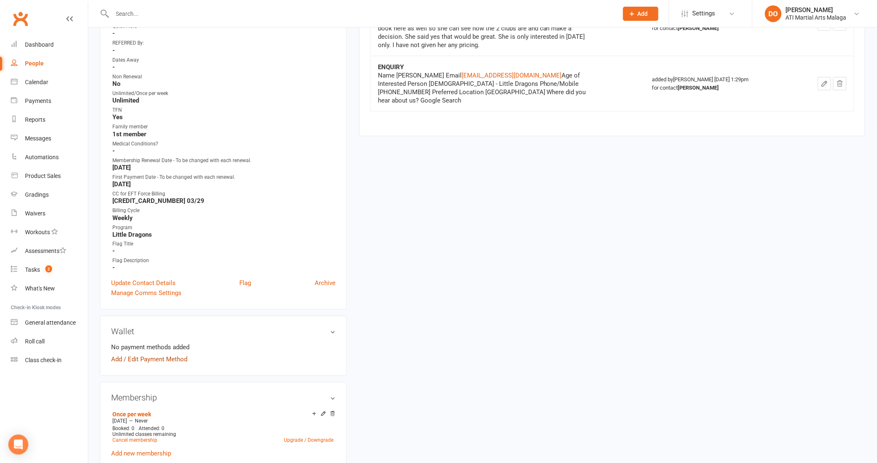
click at [150, 359] on link "Add / Edit Payment Method" at bounding box center [149, 359] width 76 height 10
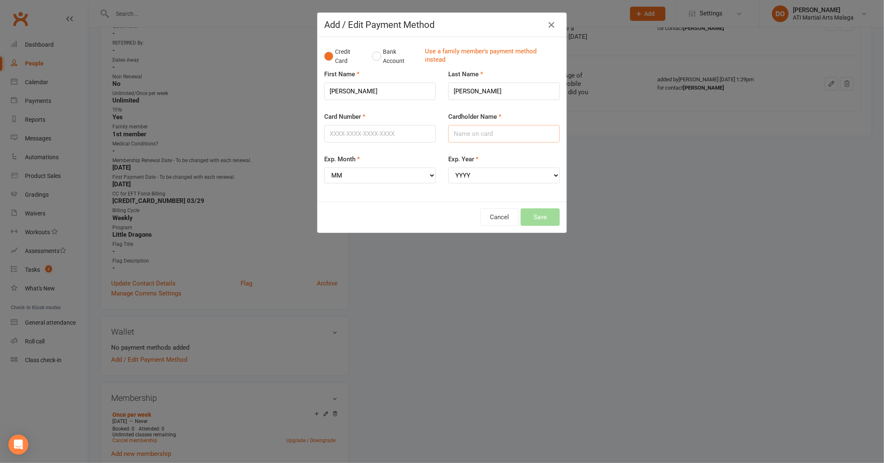
click at [480, 131] on input "Cardholder Name" at bounding box center [504, 133] width 112 height 17
paste input "[PERSON_NAME]"
type input "[PERSON_NAME]"
click at [376, 129] on input "Card Number" at bounding box center [380, 133] width 112 height 17
type input "[CREDIT_CARD_NUMBER]"
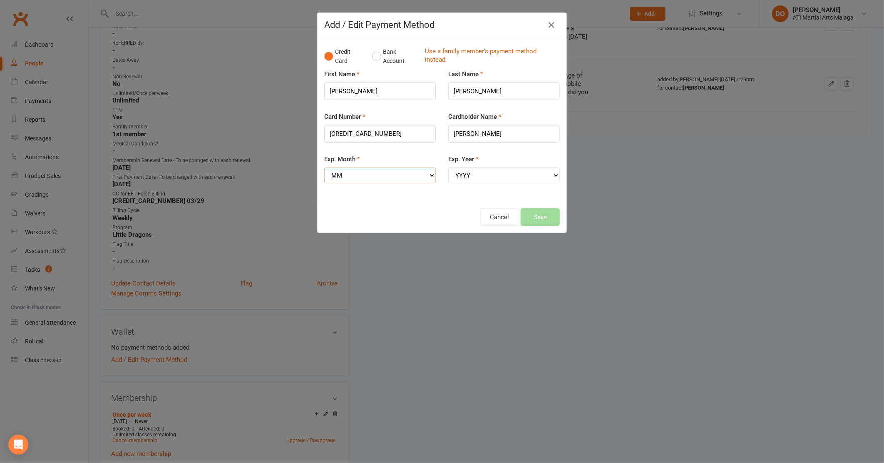
click at [396, 174] on select "MM 01 02 03 04 05 06 07 08 09 10 11 12" at bounding box center [380, 175] width 112 height 16
select select "03"
click at [324, 167] on select "MM 01 02 03 04 05 06 07 08 09 10 11 12" at bounding box center [380, 175] width 112 height 16
click at [505, 175] on select "YYYY 2025 2026 2027 2028 2029 2030 2031 2032 2033 2034" at bounding box center [504, 175] width 112 height 16
select select "2029"
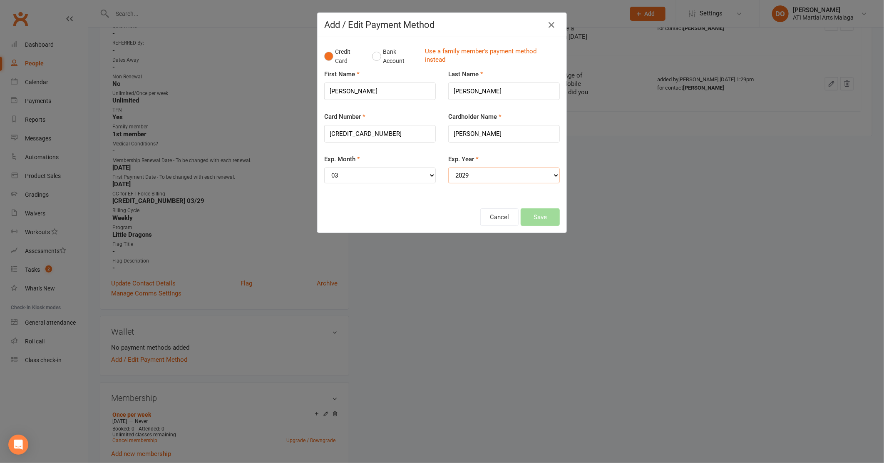
click at [448, 167] on select "YYYY 2025 2026 2027 2028 2029 2030 2031 2032 2033 2034" at bounding box center [504, 175] width 112 height 16
click at [532, 215] on button "Save" at bounding box center [540, 216] width 39 height 17
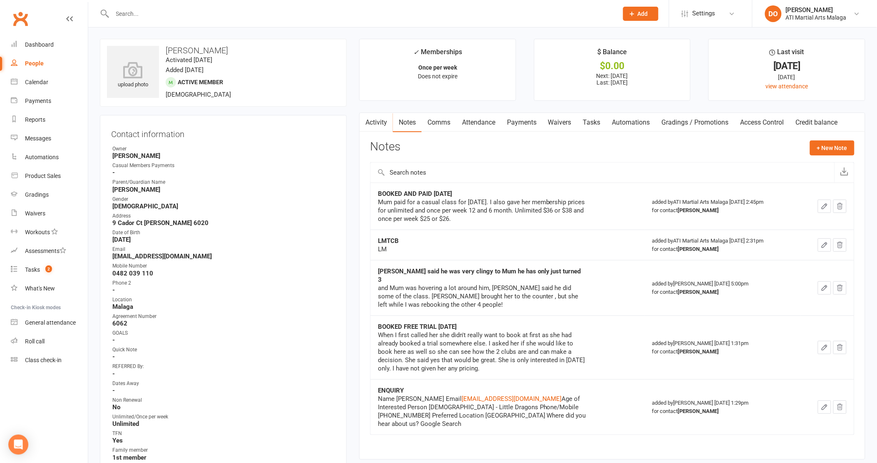
scroll to position [0, 0]
click at [528, 118] on link "Payments" at bounding box center [521, 122] width 41 height 19
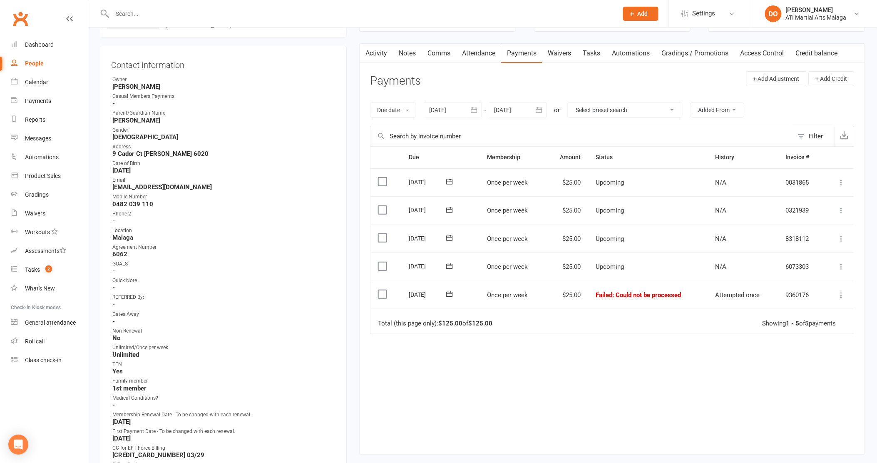
scroll to position [92, 0]
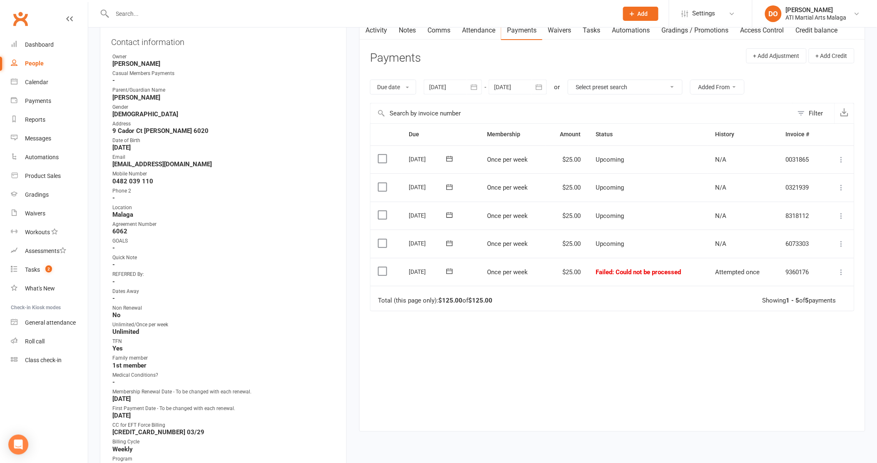
click at [448, 272] on icon at bounding box center [449, 271] width 8 height 8
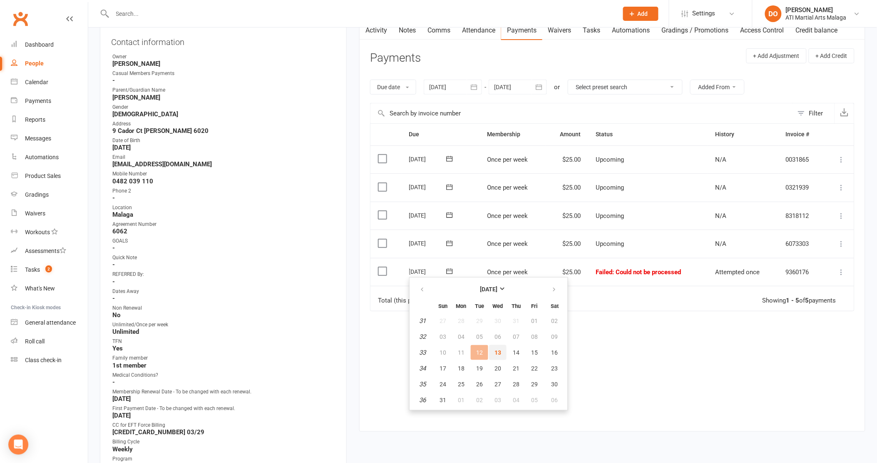
click at [500, 351] on button "13" at bounding box center [497, 352] width 17 height 15
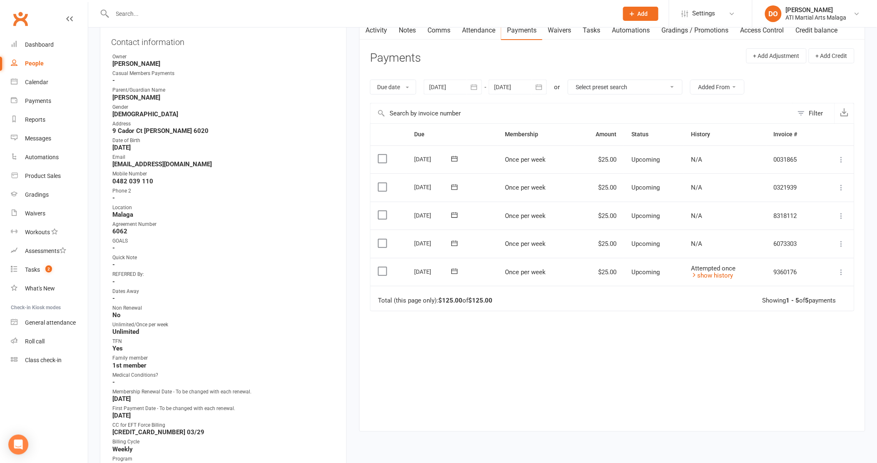
click at [842, 244] on icon at bounding box center [842, 243] width 8 height 8
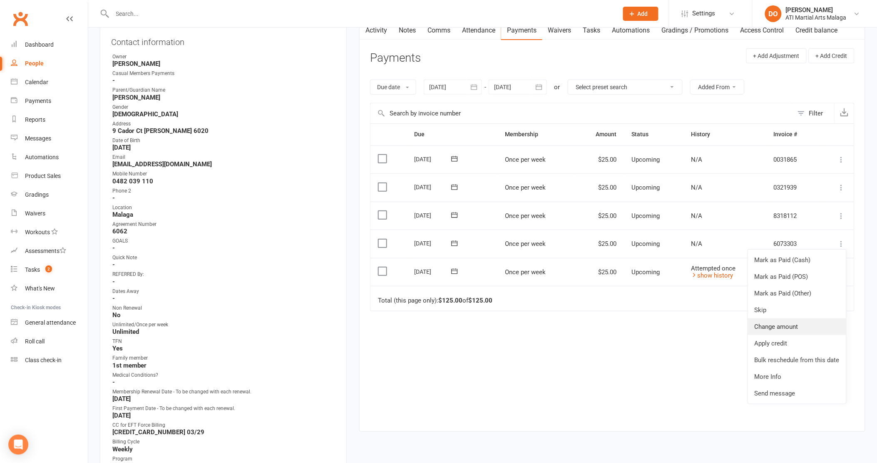
click at [778, 325] on link "Change amount" at bounding box center [797, 326] width 98 height 17
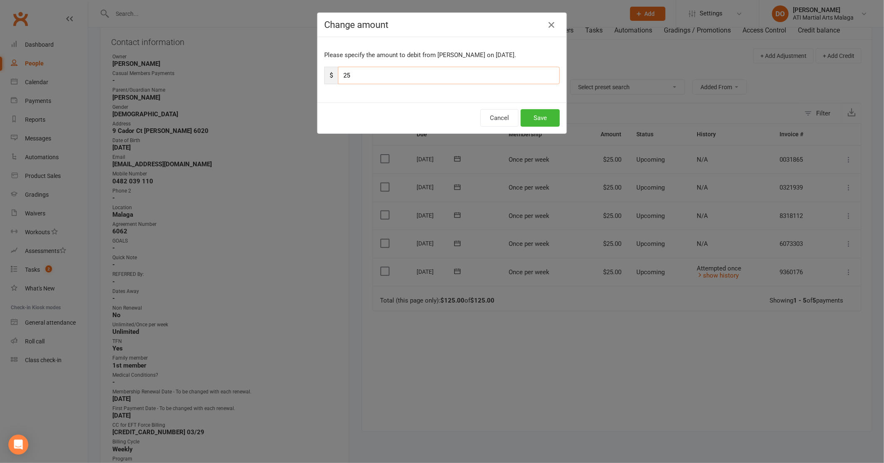
drag, startPoint x: 358, startPoint y: 75, endPoint x: 318, endPoint y: 72, distance: 40.9
click at [318, 72] on div "Please specify the amount to debit from [PERSON_NAME] on [DATE]. $ 25" at bounding box center [442, 69] width 249 height 65
type input "20.20"
click at [535, 121] on button "Save" at bounding box center [540, 117] width 39 height 17
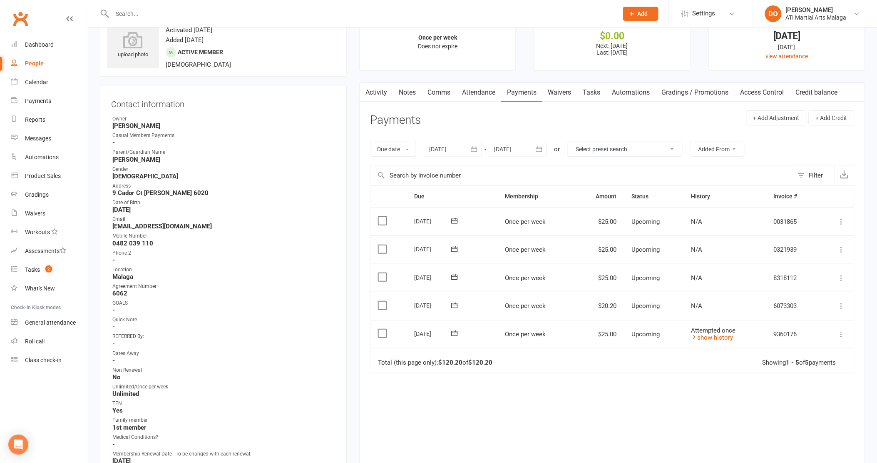
scroll to position [0, 0]
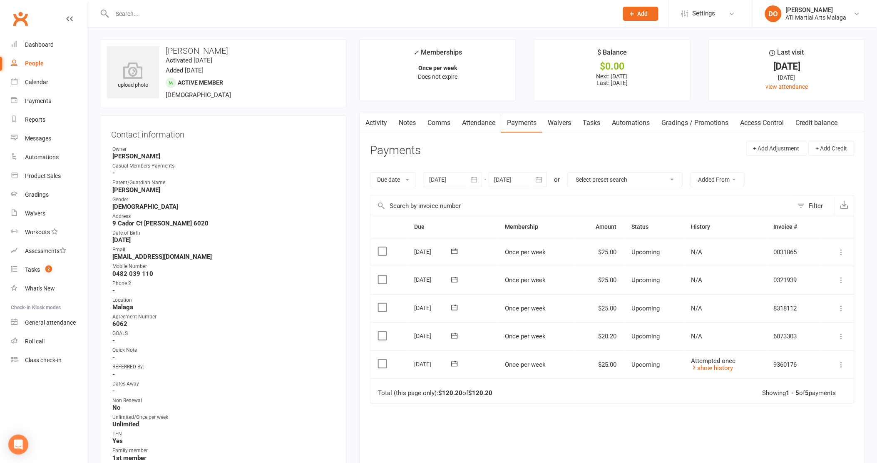
click at [407, 127] on link "Notes" at bounding box center [407, 122] width 29 height 19
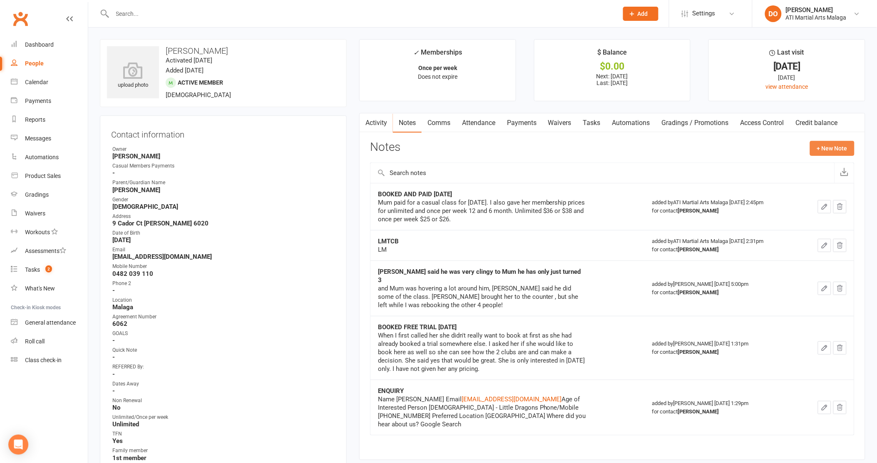
click at [830, 146] on button "+ New Note" at bounding box center [832, 148] width 45 height 15
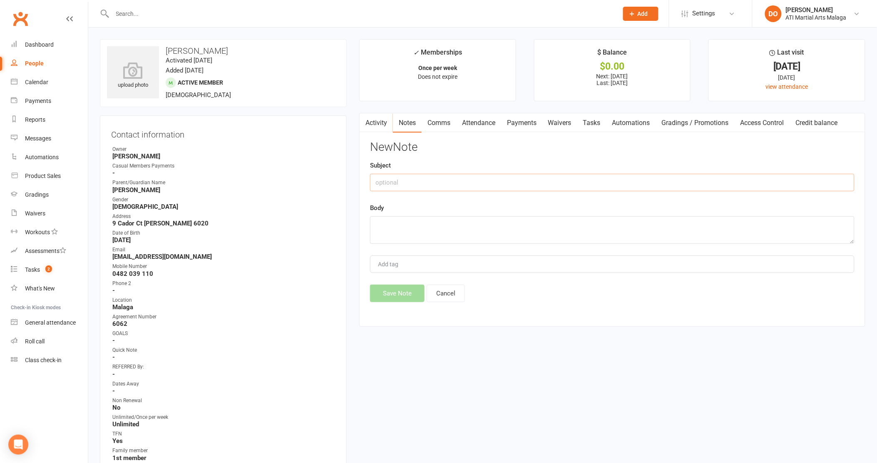
click at [463, 182] on input "text" at bounding box center [612, 182] width 485 height 17
type input "no credit card loaded in the wallet"
click at [451, 235] on textarea at bounding box center [612, 229] width 485 height 27
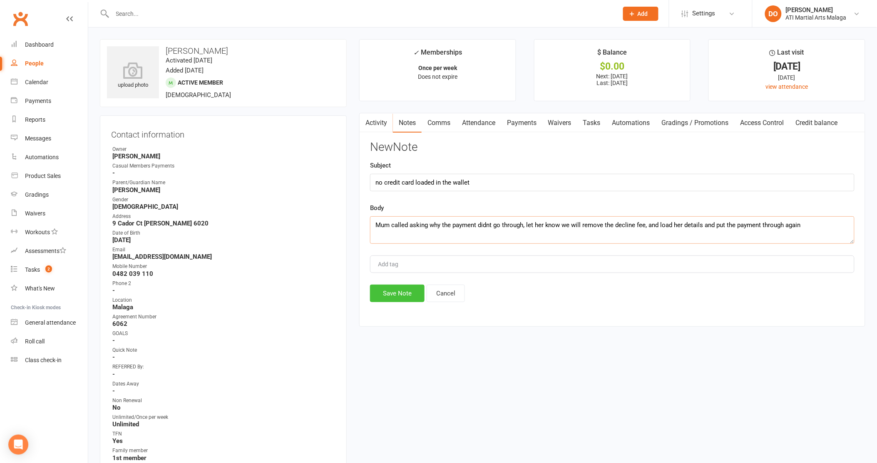
type textarea "Mum called asking why the payment didnt go through, let her know we will remove…"
click at [411, 297] on button "Save Note" at bounding box center [397, 292] width 55 height 17
